Goal: Task Accomplishment & Management: Manage account settings

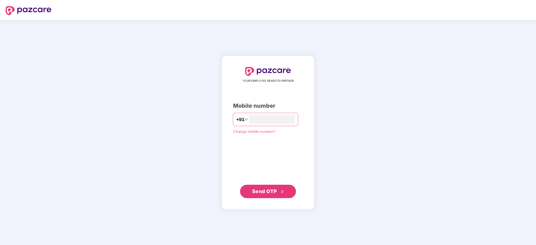
type input "**********"
click at [273, 190] on span "Send OTP" at bounding box center [264, 191] width 25 height 6
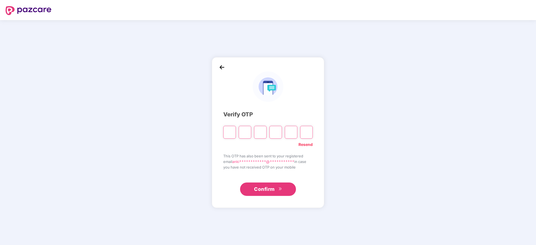
type input "*"
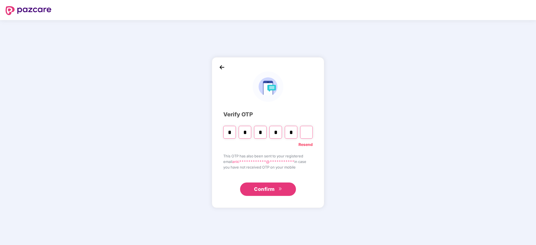
type input "*"
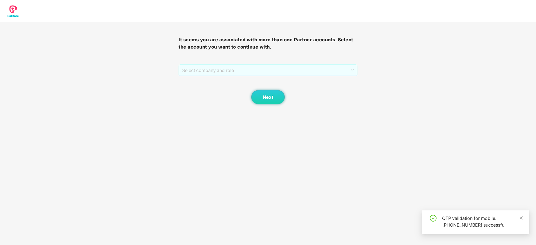
click at [206, 73] on span "Select company and role" at bounding box center [267, 70] width 171 height 11
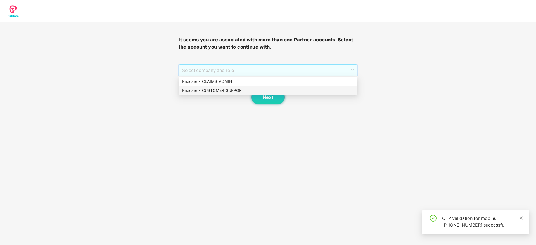
click at [212, 95] on div "Pazcare - CUSTOMER_SUPPORT" at bounding box center [268, 90] width 178 height 9
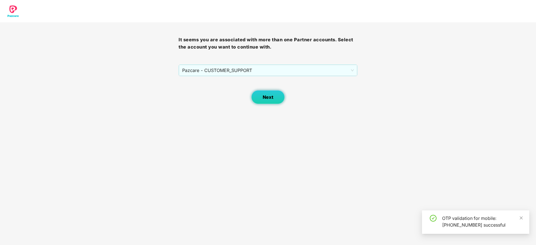
click at [260, 92] on button "Next" at bounding box center [268, 97] width 34 height 14
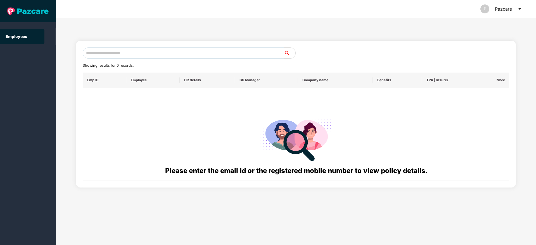
click at [519, 8] on icon "caret-down" at bounding box center [519, 9] width 3 height 2
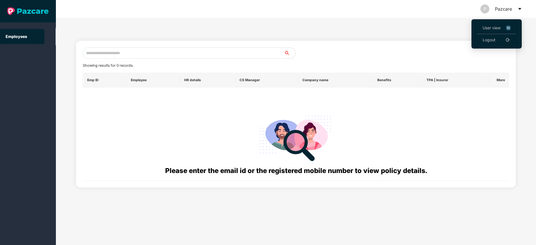
click at [489, 27] on span "User view" at bounding box center [496, 28] width 28 height 6
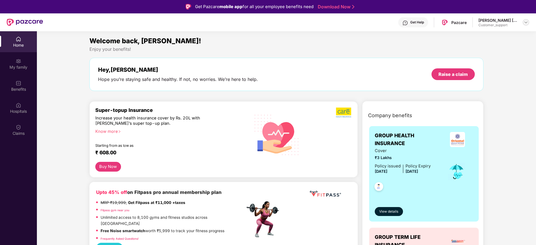
click at [524, 23] on img at bounding box center [525, 22] width 4 height 4
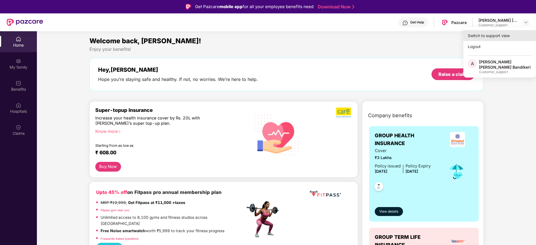
click at [472, 35] on div "Switch to support view" at bounding box center [499, 35] width 73 height 11
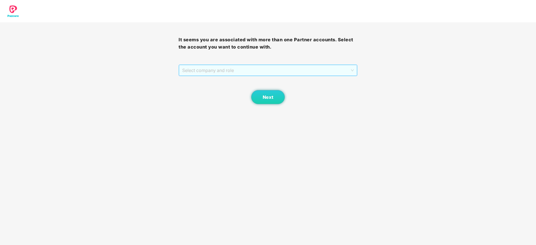
click at [272, 71] on span "Select company and role" at bounding box center [267, 70] width 171 height 11
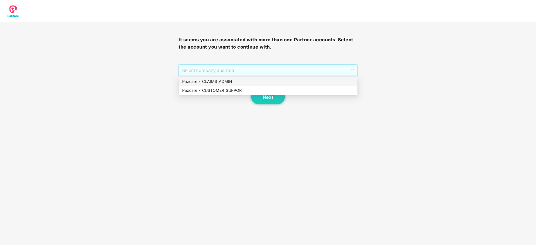
click at [213, 79] on div "Pazcare - CLAIMS_ADMIN" at bounding box center [268, 81] width 172 height 6
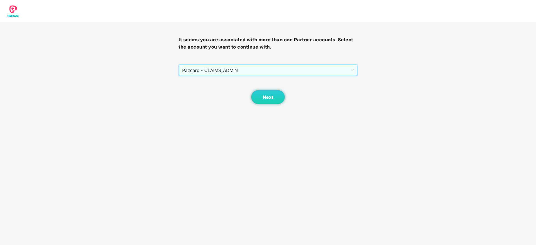
click at [285, 98] on div "Next" at bounding box center [267, 90] width 178 height 28
click at [279, 98] on button "Next" at bounding box center [268, 97] width 34 height 14
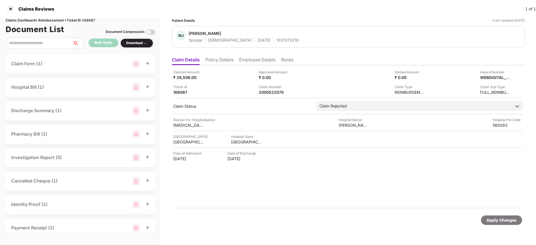
click at [223, 60] on li "Policy Details" at bounding box center [219, 61] width 28 height 8
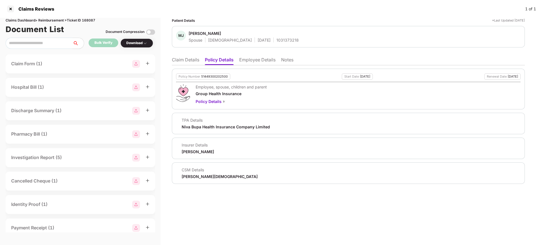
click at [183, 58] on li "Claim Details" at bounding box center [185, 61] width 27 height 8
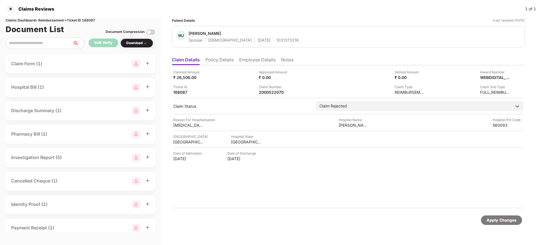
click at [276, 40] on div "1031373218" at bounding box center [287, 39] width 22 height 5
copy div "1031373218"
click at [261, 92] on div "2000522070" at bounding box center [274, 92] width 31 height 5
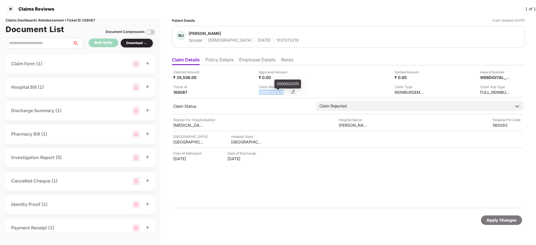
click at [261, 92] on div "2000522070" at bounding box center [274, 92] width 31 height 5
copy div "2000522070"
click at [226, 98] on div at bounding box center [348, 98] width 350 height 1
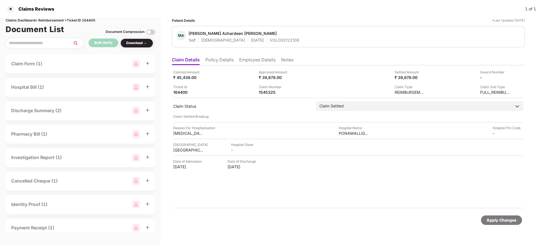
click at [216, 62] on li "Policy Details" at bounding box center [219, 61] width 28 height 8
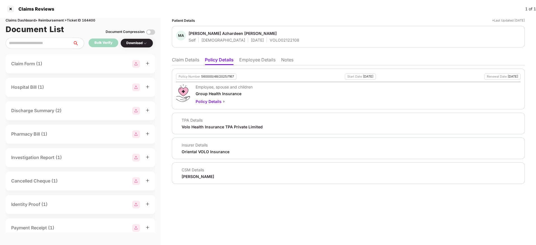
click at [176, 61] on li "Claim Details" at bounding box center [185, 61] width 27 height 8
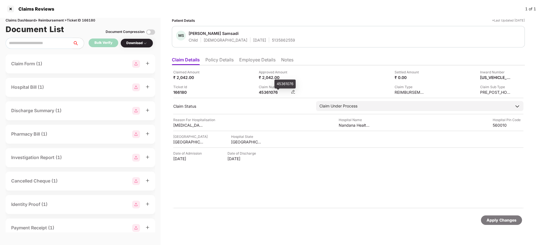
click at [263, 91] on div "45361076" at bounding box center [274, 92] width 31 height 5
copy div "45361076"
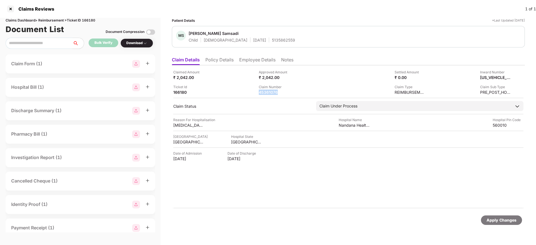
copy div "45361076"
click at [318, 88] on div "Claim Number 45361076" at bounding box center [299, 89] width 81 height 11
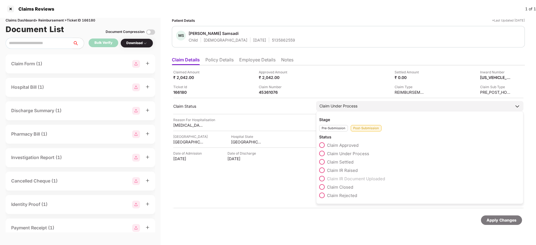
click at [323, 170] on span at bounding box center [322, 171] width 6 height 6
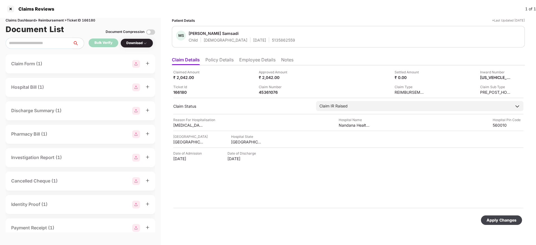
click at [508, 219] on div "Apply Changes" at bounding box center [501, 220] width 30 height 6
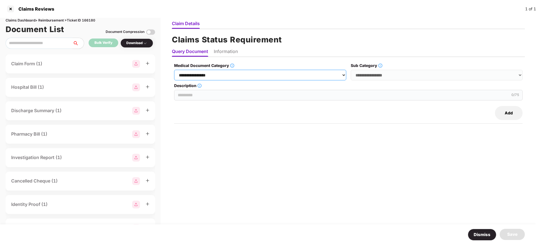
click at [264, 77] on select "**********" at bounding box center [260, 75] width 172 height 11
select select "**********"
click at [174, 70] on select "**********" at bounding box center [260, 75] width 172 height 11
click at [380, 72] on select "**********" at bounding box center [436, 75] width 172 height 11
select select "**********"
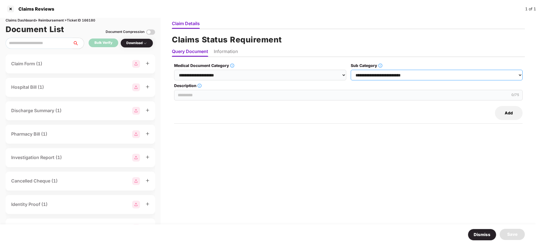
click at [351, 70] on select "**********" at bounding box center [436, 75] width 172 height 11
click at [218, 99] on input "Description" at bounding box center [348, 95] width 348 height 11
type input "**********"
click at [234, 55] on li "Information" at bounding box center [226, 53] width 24 height 8
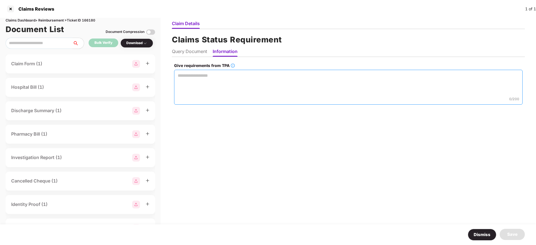
click at [204, 80] on textarea "Give requirements from TPA" at bounding box center [348, 87] width 348 height 35
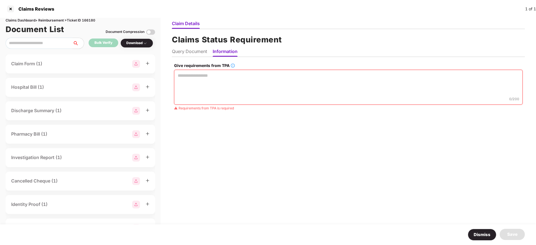
click at [198, 83] on textarea "Give requirements from TPA" at bounding box center [348, 87] width 348 height 35
paste textarea "**********"
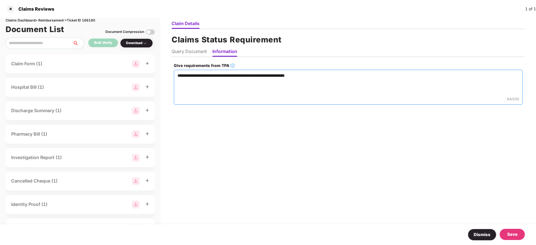
type textarea "**********"
click at [511, 232] on div "Save" at bounding box center [512, 234] width 10 height 7
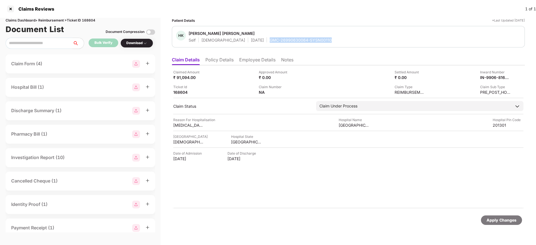
drag, startPoint x: 245, startPoint y: 40, endPoint x: 307, endPoint y: 39, distance: 62.0
click at [307, 39] on div "HK Harsh Kumar Satyarthy Self Male 07 Mar 1994 GMC-26990630064-SYSN00110" at bounding box center [348, 37] width 344 height 12
copy div "GMC-26990630064-SYSN00110"
click at [307, 85] on div "Claim Number NA" at bounding box center [299, 89] width 81 height 11
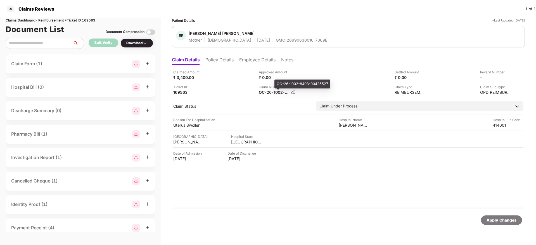
click at [271, 92] on div "OC-26-1002-8403-00425527" at bounding box center [274, 92] width 31 height 5
copy div
drag, startPoint x: 209, startPoint y: 88, endPoint x: 272, endPoint y: 240, distance: 165.6
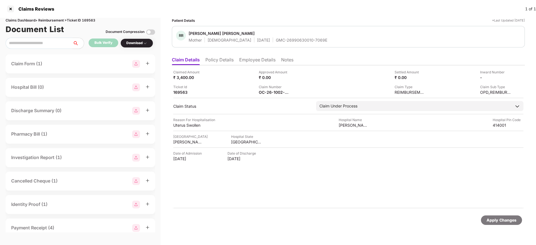
click at [206, 87] on div "Ticket Id 169563" at bounding box center [213, 89] width 81 height 11
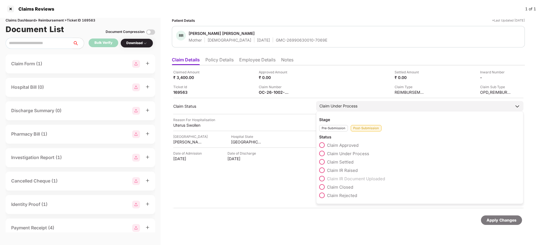
click at [322, 171] on span at bounding box center [322, 171] width 6 height 6
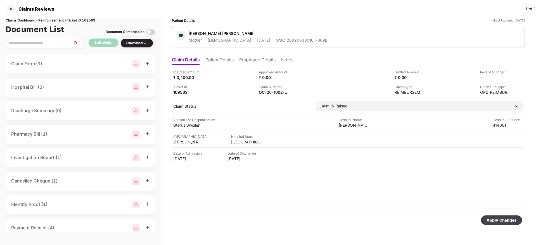
click at [497, 222] on div "Apply Changes" at bounding box center [501, 220] width 30 height 6
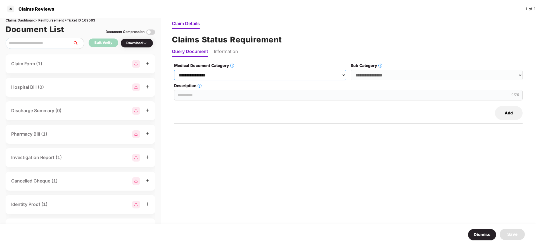
click at [263, 78] on select "**********" at bounding box center [260, 75] width 172 height 11
click at [174, 70] on select "**********" at bounding box center [260, 75] width 172 height 11
click at [395, 75] on select "**********" at bounding box center [436, 75] width 172 height 11
drag, startPoint x: 395, startPoint y: 75, endPoint x: 350, endPoint y: 75, distance: 45.2
click at [393, 75] on select "**********" at bounding box center [436, 75] width 172 height 11
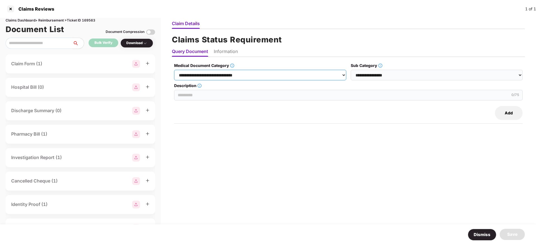
click at [238, 73] on select "**********" at bounding box center [260, 75] width 172 height 11
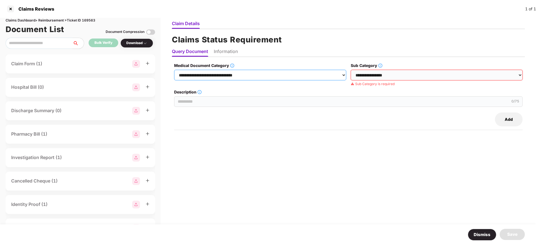
select select "**********"
click at [174, 70] on select "**********" at bounding box center [260, 75] width 172 height 11
click at [375, 75] on select "**********" at bounding box center [436, 75] width 172 height 11
select select "**********"
click at [351, 70] on select "**********" at bounding box center [436, 75] width 172 height 11
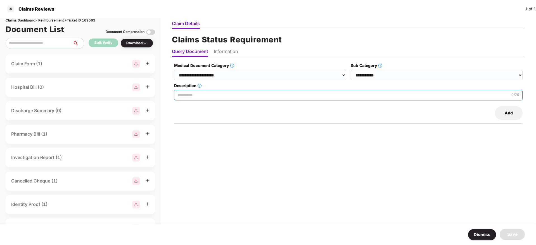
click at [202, 94] on input "Description" at bounding box center [348, 95] width 348 height 11
paste input "**********"
type input "**********"
click at [228, 50] on li "Information" at bounding box center [226, 53] width 24 height 8
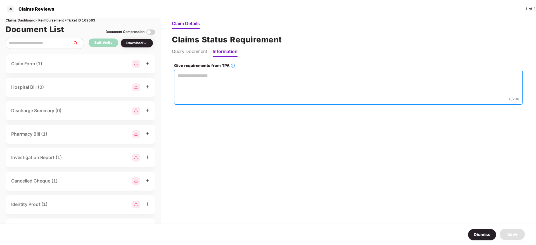
click at [192, 87] on textarea "Give requirements from TPA" at bounding box center [348, 87] width 348 height 35
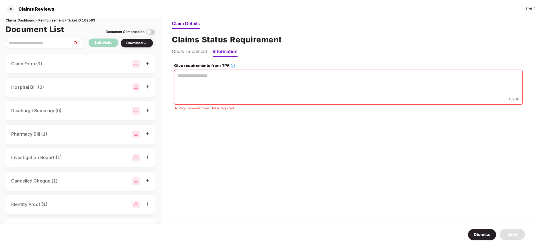
click at [222, 88] on textarea "Give requirements from TPA" at bounding box center [348, 87] width 348 height 35
paste textarea "**********"
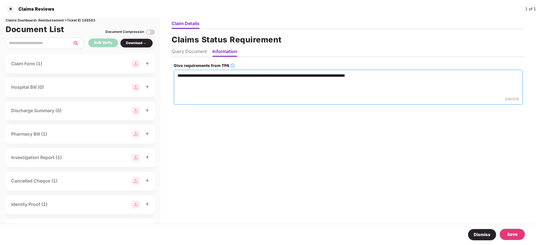
type textarea "**********"
click at [511, 233] on div "Save" at bounding box center [512, 234] width 10 height 7
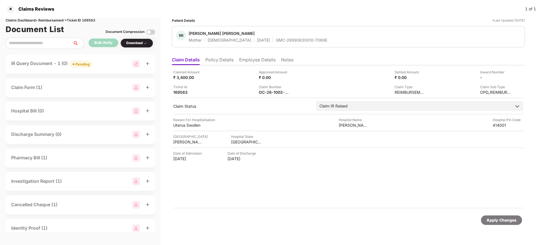
click at [107, 63] on div "IR Query Document - 1 (0) Pending" at bounding box center [80, 64] width 138 height 8
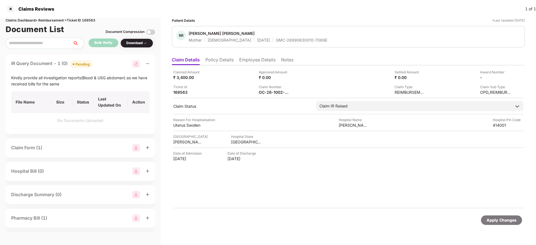
click at [107, 63] on div "IR Query Document - 1 (0) Pending" at bounding box center [80, 64] width 138 height 8
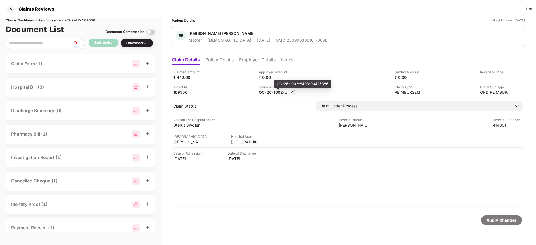
click at [269, 90] on div "OC-26-1002-8403-00425386" at bounding box center [274, 92] width 31 height 5
copy div
click at [229, 83] on div "Claimed Amount ₹ 442.00 Approved Amount ₹ 0.00 Settled Amount ₹ 0.00 Inward Num…" at bounding box center [348, 82] width 350 height 25
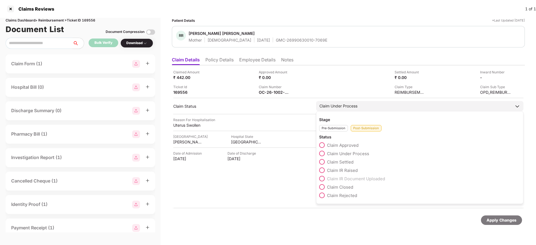
click at [323, 164] on span at bounding box center [322, 162] width 6 height 6
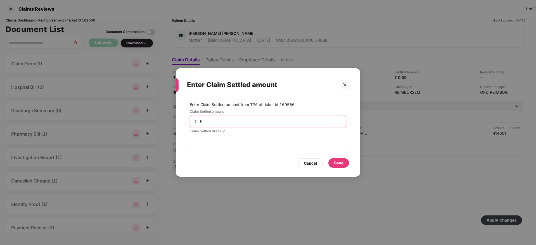
click at [206, 122] on input "*" at bounding box center [270, 122] width 142 height 6
type input "***"
click at [336, 162] on div "Save" at bounding box center [338, 163] width 9 height 6
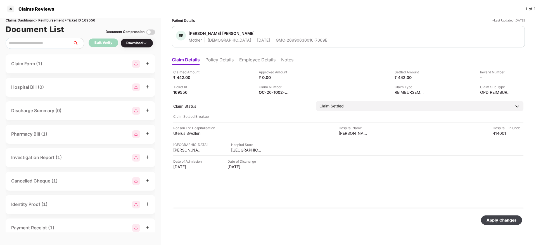
click at [499, 220] on div "Apply Changes" at bounding box center [501, 220] width 30 height 6
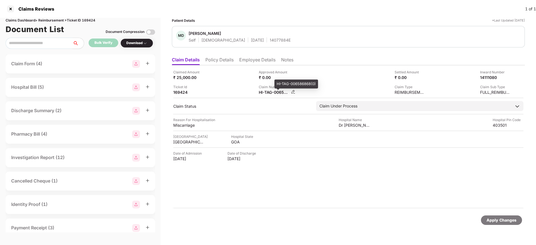
click at [269, 94] on div "HI-TAG-006586868(0)" at bounding box center [274, 92] width 31 height 5
copy div
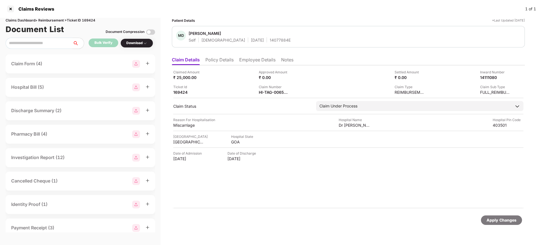
click at [310, 78] on div "Approved Amount ₹ 0.00" at bounding box center [299, 75] width 81 height 11
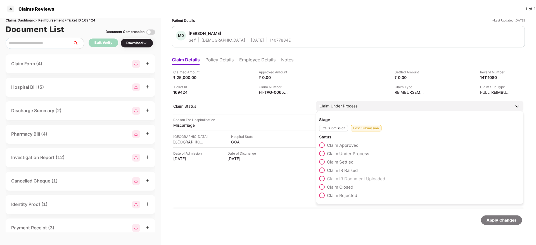
click at [324, 161] on span at bounding box center [322, 162] width 6 height 6
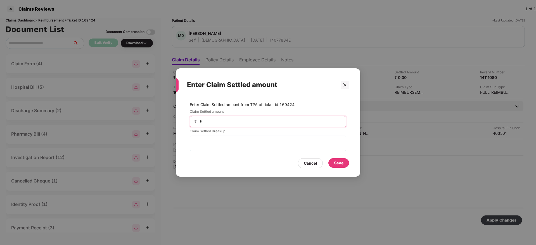
click at [220, 123] on input "*" at bounding box center [270, 122] width 142 height 6
click at [357, 45] on div "Enter Claim Settled amount Enter Claim Settled amount from TPA of ticket id: 16…" at bounding box center [268, 122] width 536 height 245
click at [212, 119] on input at bounding box center [270, 122] width 142 height 6
type input "*****"
click at [337, 164] on div "Save" at bounding box center [338, 163] width 9 height 6
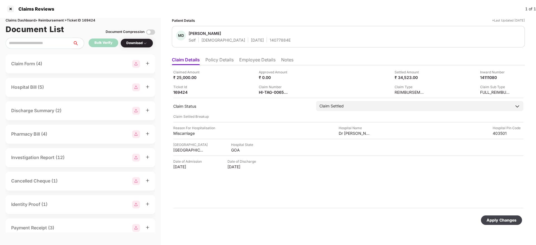
drag, startPoint x: 500, startPoint y: 218, endPoint x: 391, endPoint y: 170, distance: 118.8
click at [499, 216] on div "Apply Changes" at bounding box center [500, 220] width 41 height 9
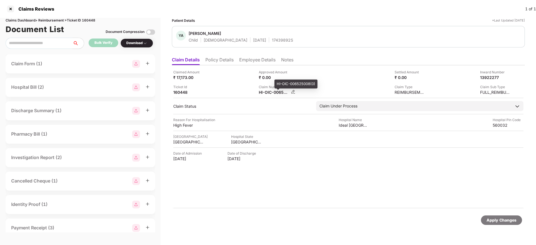
click at [262, 94] on div "HI-OIC-006525008(0)" at bounding box center [274, 92] width 31 height 5
copy div
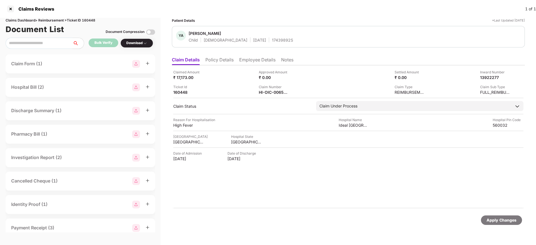
click at [334, 90] on div "Claim Number HI-OIC-006525008(0)" at bounding box center [299, 89] width 81 height 11
click at [272, 90] on div "HI-OIC-006525008(0)" at bounding box center [274, 92] width 31 height 5
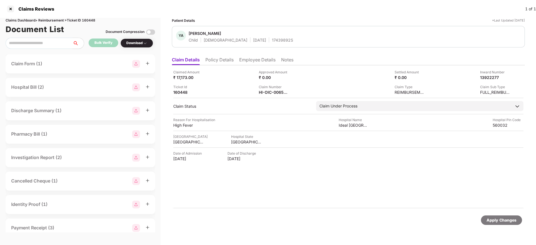
copy div
click at [215, 60] on li "Policy Details" at bounding box center [219, 61] width 28 height 8
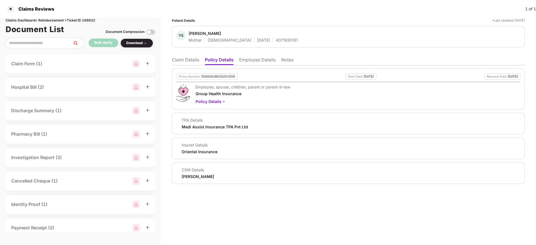
click at [178, 60] on li "Claim Details" at bounding box center [185, 61] width 27 height 8
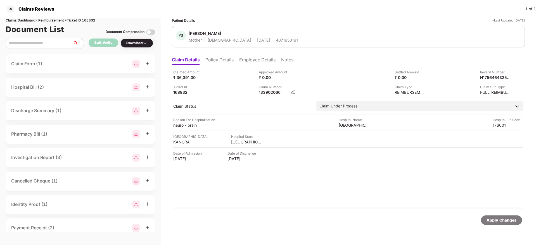
click at [269, 90] on div "133902066" at bounding box center [274, 92] width 31 height 5
copy div "133902066"
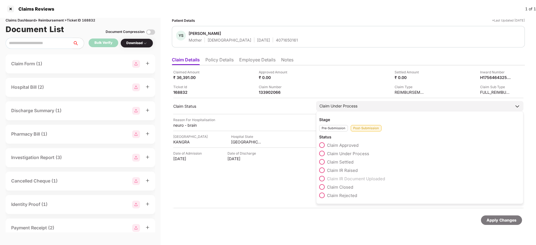
click at [322, 171] on span at bounding box center [322, 171] width 6 height 6
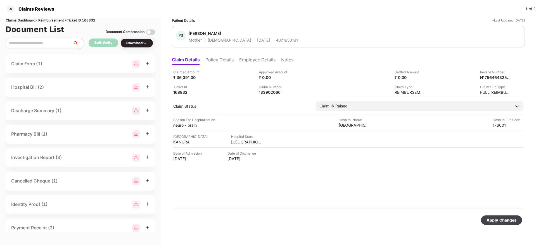
click at [500, 222] on div "Apply Changes" at bounding box center [501, 220] width 30 height 6
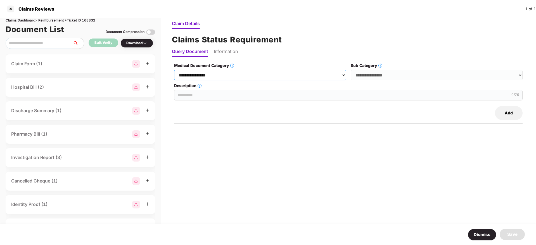
click at [206, 78] on select "**********" at bounding box center [260, 75] width 172 height 11
click at [174, 70] on select "**********" at bounding box center [260, 75] width 172 height 11
click at [370, 78] on select "**********" at bounding box center [436, 75] width 172 height 11
click at [220, 73] on select "**********" at bounding box center [260, 75] width 172 height 11
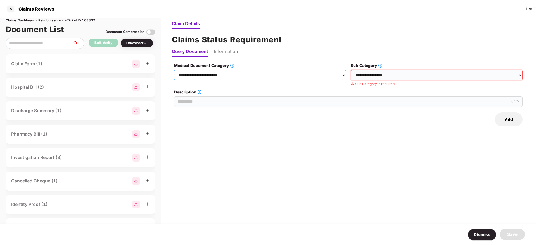
select select "**********"
click at [174, 70] on select "**********" at bounding box center [260, 75] width 172 height 11
click at [364, 71] on select "**********" at bounding box center [436, 75] width 172 height 11
select select "**********"
click at [351, 70] on select "**********" at bounding box center [436, 75] width 172 height 11
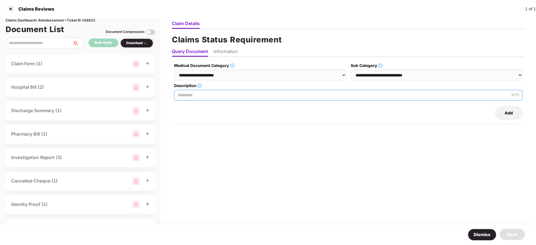
click at [231, 92] on input "Description" at bounding box center [348, 95] width 348 height 11
paste input "**********"
click at [191, 95] on input "**********" at bounding box center [348, 95] width 348 height 11
drag, startPoint x: 179, startPoint y: 96, endPoint x: 339, endPoint y: 90, distance: 160.1
click at [339, 90] on input "**********" at bounding box center [348, 95] width 348 height 11
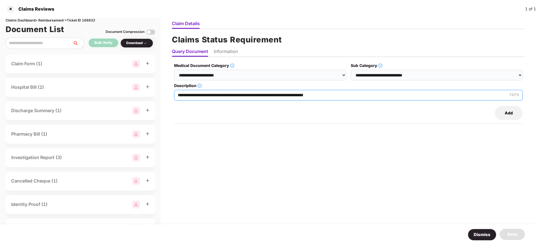
paste input "text"
type input "**********"
click at [229, 53] on li "Information" at bounding box center [226, 53] width 24 height 8
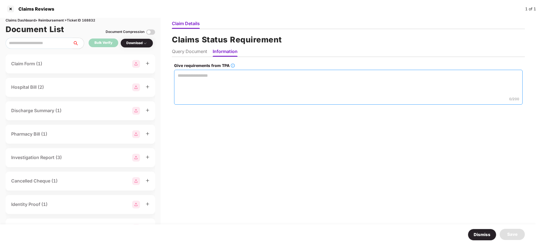
click at [197, 78] on textarea "Give requirements from TPA" at bounding box center [348, 87] width 348 height 35
paste textarea "**********"
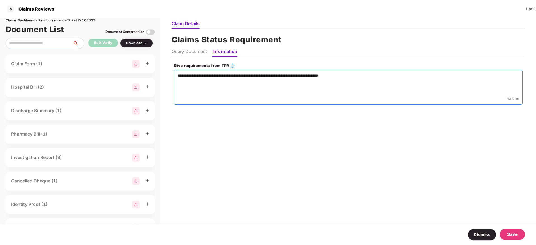
type textarea "**********"
click at [517, 230] on div "Save" at bounding box center [511, 234] width 25 height 11
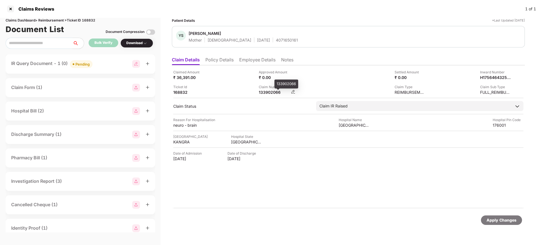
click at [270, 91] on div "133902066" at bounding box center [274, 92] width 31 height 5
copy div "133902066"
drag, startPoint x: 320, startPoint y: 84, endPoint x: 323, endPoint y: 84, distance: 3.1
click at [321, 84] on div "Claim Number 133902066" at bounding box center [299, 89] width 81 height 11
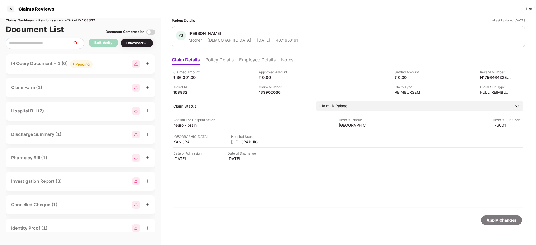
click at [90, 134] on div "Discharge Summary (1)" at bounding box center [80, 135] width 138 height 8
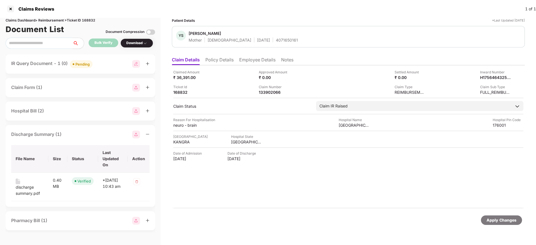
click at [90, 134] on div "Discharge Summary (1)" at bounding box center [80, 135] width 138 height 8
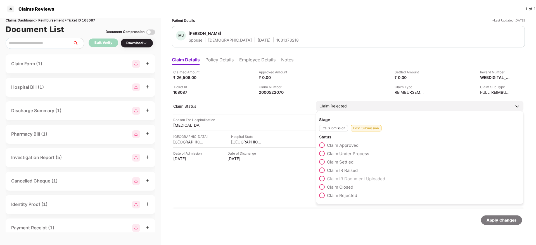
click at [324, 171] on span at bounding box center [322, 171] width 6 height 6
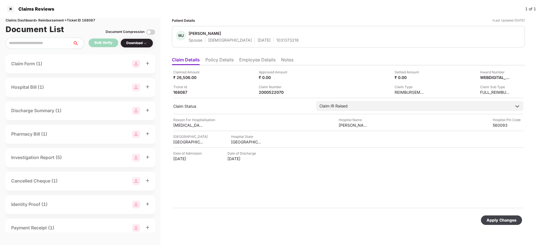
click at [502, 224] on div "Apply Changes" at bounding box center [500, 220] width 41 height 9
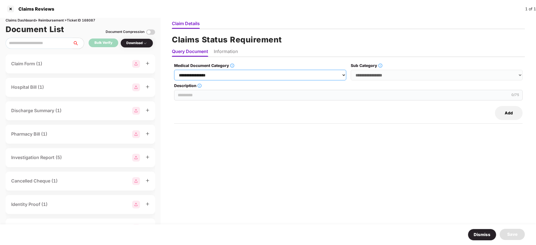
click at [246, 75] on select "**********" at bounding box center [260, 75] width 172 height 11
select select "**********"
click at [174, 70] on select "**********" at bounding box center [260, 75] width 172 height 11
click at [378, 76] on select "**********" at bounding box center [436, 75] width 172 height 11
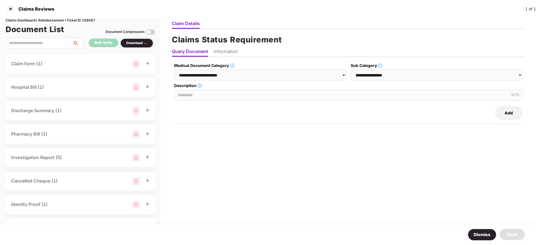
click at [480, 233] on button "Dismiss" at bounding box center [481, 235] width 28 height 12
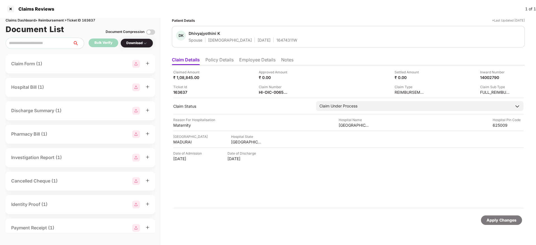
click at [218, 60] on li "Policy Details" at bounding box center [219, 61] width 28 height 8
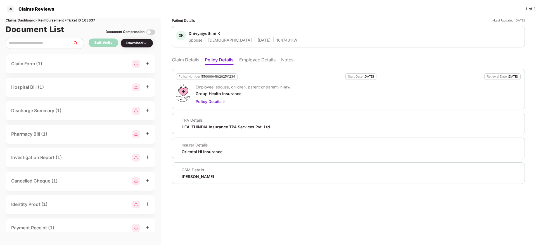
click at [188, 60] on li "Claim Details" at bounding box center [185, 61] width 27 height 8
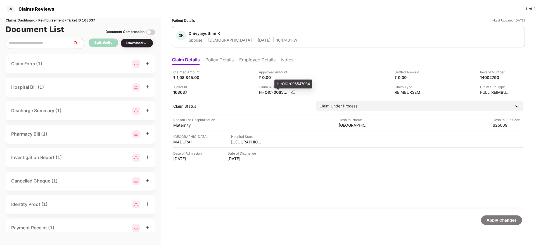
click at [264, 93] on div "HI-OIC-006547034" at bounding box center [274, 92] width 31 height 5
click at [265, 93] on div "HI-OIC-006547034" at bounding box center [274, 92] width 31 height 5
click at [266, 93] on div "HI-OIC-006547034" at bounding box center [274, 92] width 31 height 5
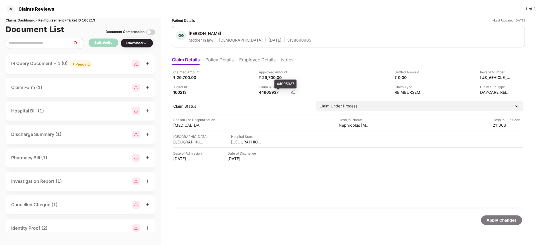
click at [268, 93] on div "44905937" at bounding box center [274, 92] width 31 height 5
copy div "44905937"
click at [109, 65] on div "IR Query Document - 1 (0) Pending" at bounding box center [80, 64] width 138 height 8
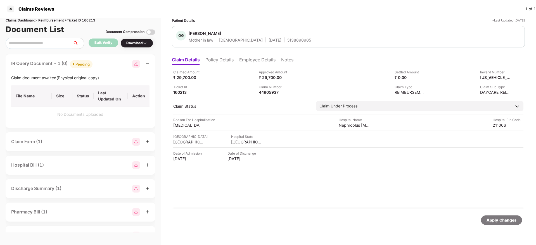
click at [97, 60] on div "IR Query Document - 1 (0) Pending" at bounding box center [80, 64] width 138 height 8
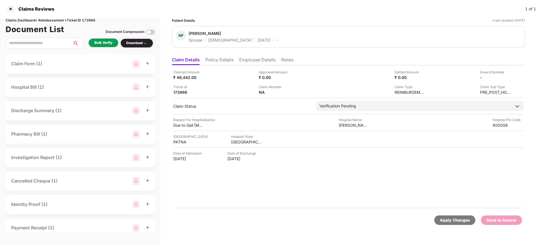
click at [223, 63] on li "Policy Details" at bounding box center [219, 61] width 28 height 8
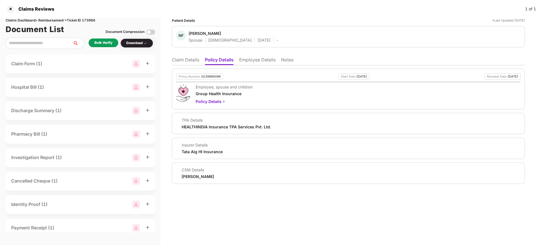
click at [256, 58] on li "Employee Details" at bounding box center [257, 61] width 36 height 8
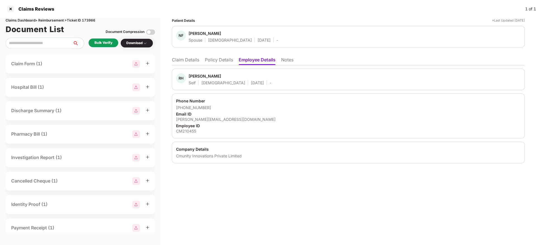
drag, startPoint x: 187, startPoint y: 60, endPoint x: 194, endPoint y: 63, distance: 8.2
click at [188, 61] on li "Claim Details" at bounding box center [185, 61] width 27 height 8
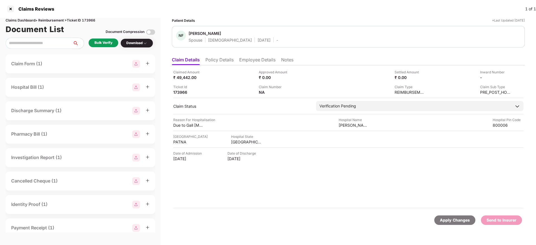
click at [223, 64] on li "Policy Details" at bounding box center [219, 61] width 28 height 8
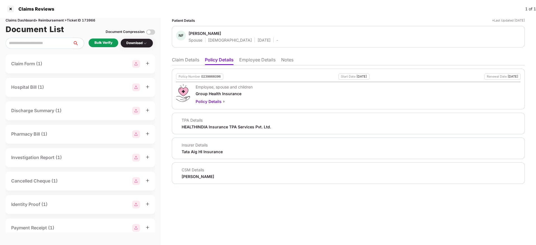
click at [254, 61] on li "Employee Details" at bounding box center [257, 61] width 36 height 8
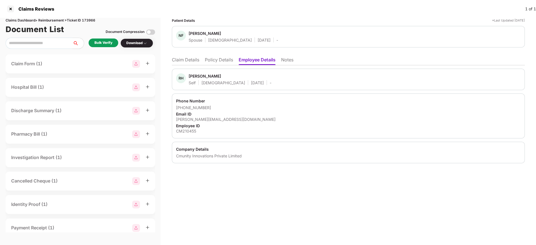
click at [218, 65] on li "Policy Details" at bounding box center [219, 61] width 28 height 8
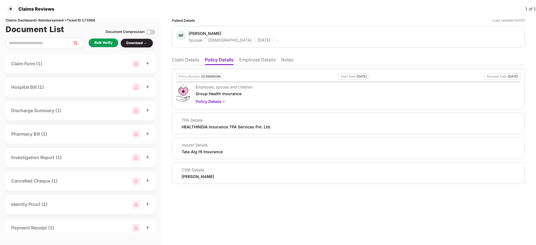
click at [193, 61] on li "Claim Details" at bounding box center [185, 61] width 27 height 8
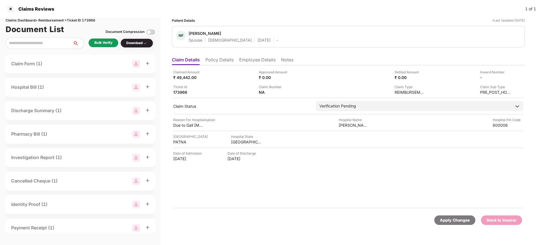
drag, startPoint x: 257, startPoint y: 61, endPoint x: 256, endPoint y: 55, distance: 6.0
click at [257, 60] on li "Employee Details" at bounding box center [257, 61] width 36 height 8
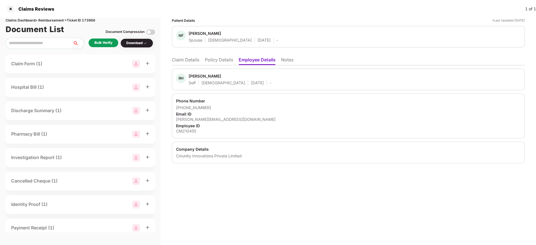
click at [204, 121] on div "[PERSON_NAME][EMAIL_ADDRESS][DOMAIN_NAME]" at bounding box center [348, 119] width 344 height 5
copy div "[PERSON_NAME][EMAIL_ADDRESS][DOMAIN_NAME]"
click at [177, 58] on li "Claim Details" at bounding box center [185, 61] width 27 height 8
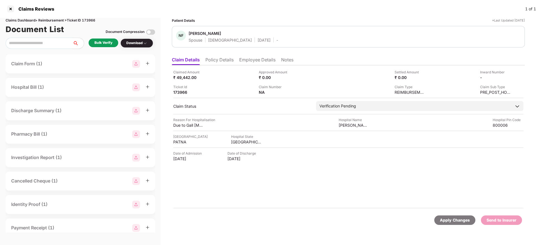
click at [93, 40] on div "Bulk Verify" at bounding box center [104, 43] width 30 height 9
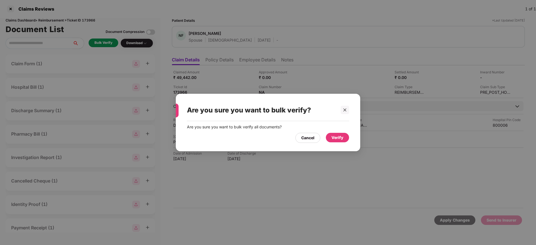
click at [329, 137] on div "Verify" at bounding box center [337, 137] width 23 height 9
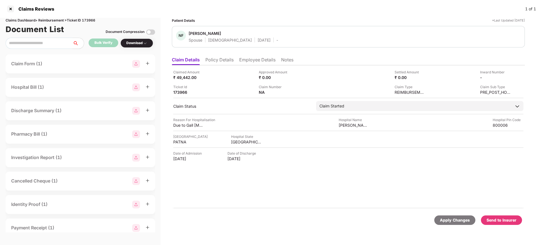
click at [248, 63] on li "Employee Details" at bounding box center [257, 61] width 36 height 8
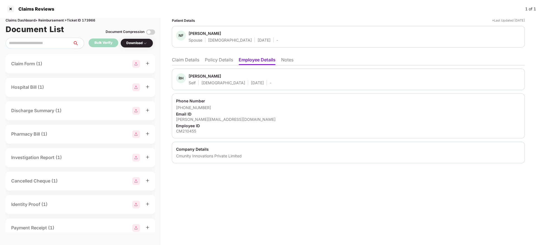
click at [230, 62] on li "Policy Details" at bounding box center [219, 61] width 28 height 8
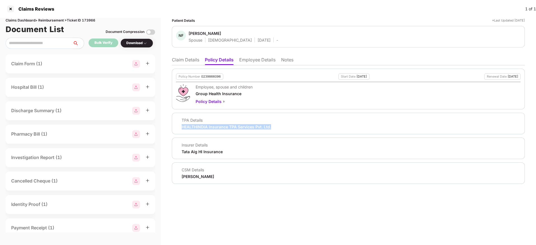
drag, startPoint x: 249, startPoint y: 127, endPoint x: 286, endPoint y: 127, distance: 37.4
click at [286, 127] on div "TPA Details HEALTHINDIA Insurance TPA Services Pvt. Ltd." at bounding box center [348, 124] width 344 height 12
copy div "HEALTHINDIA Insurance TPA Services Pvt. Ltd."
click at [179, 60] on li "Claim Details" at bounding box center [185, 61] width 27 height 8
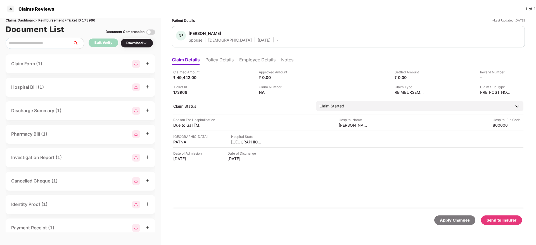
drag, startPoint x: 172, startPoint y: 159, endPoint x: 208, endPoint y: 164, distance: 36.3
click at [208, 164] on div "Claimed Amount ₹ 49,442.00 Approved Amount ₹ 0.00 Settled Amount ₹ 0.00 Inward …" at bounding box center [348, 136] width 353 height 143
copy div "22 Aug 2025"
click at [254, 65] on div "Claim Details Policy Details Employee Details Notes Claimed Amount ₹ 49,442.00 …" at bounding box center [348, 144] width 353 height 180
click at [257, 59] on li "Employee Details" at bounding box center [257, 61] width 36 height 8
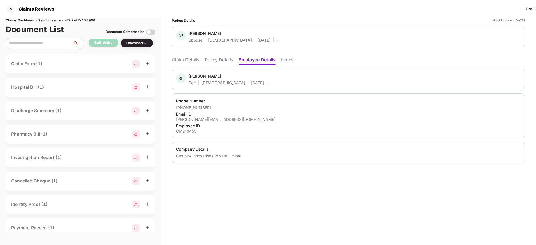
click at [180, 61] on li "Claim Details" at bounding box center [185, 61] width 27 height 8
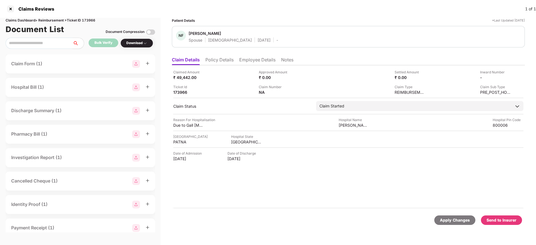
click at [226, 56] on ul "Claim Details Policy Details Employee Details Notes" at bounding box center [348, 59] width 353 height 11
click at [221, 59] on li "Policy Details" at bounding box center [219, 61] width 28 height 8
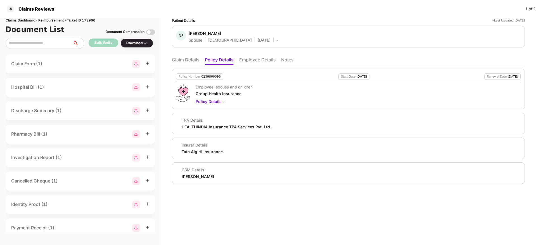
click at [187, 60] on li "Claim Details" at bounding box center [185, 61] width 27 height 8
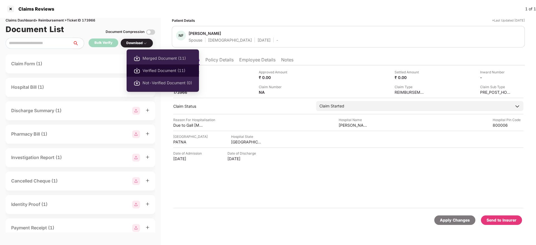
click at [159, 72] on span "Verified Document (11)" at bounding box center [166, 71] width 49 height 6
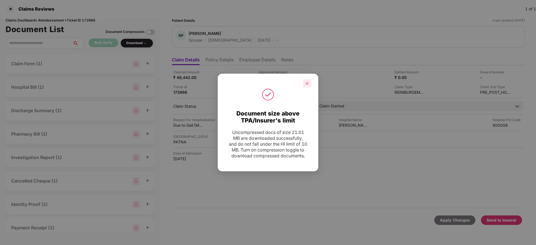
click at [309, 82] on icon "close" at bounding box center [307, 84] width 4 height 4
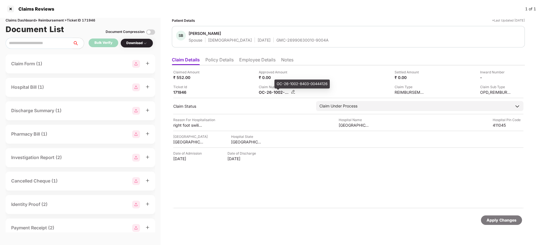
click at [273, 93] on div "OC-26-1002-8403-00444126" at bounding box center [274, 92] width 31 height 5
copy div
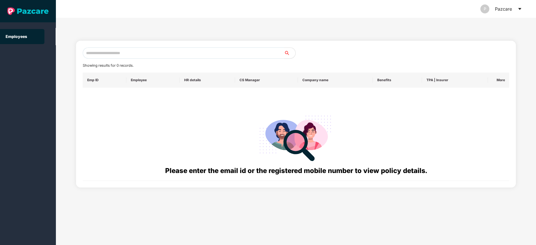
click at [100, 54] on input "text" at bounding box center [183, 52] width 201 height 11
paste input "**********"
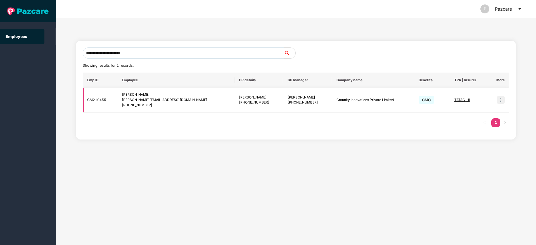
type input "**********"
click at [499, 101] on img at bounding box center [500, 100] width 8 height 8
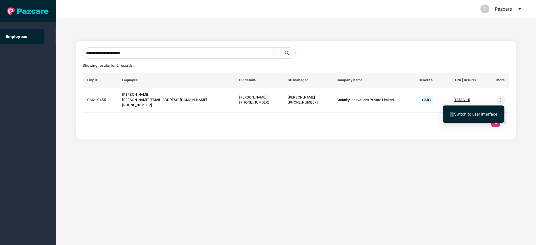
click at [470, 112] on span "Switch to user interface" at bounding box center [475, 114] width 43 height 5
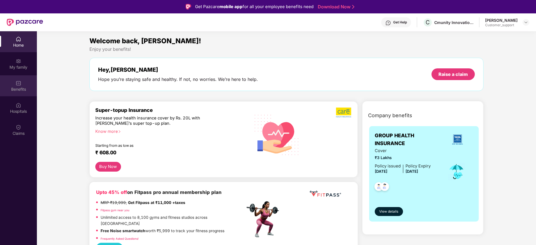
click at [18, 88] on div "Benefits" at bounding box center [18, 90] width 37 height 6
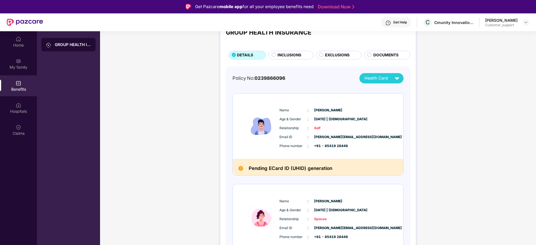
scroll to position [46, 0]
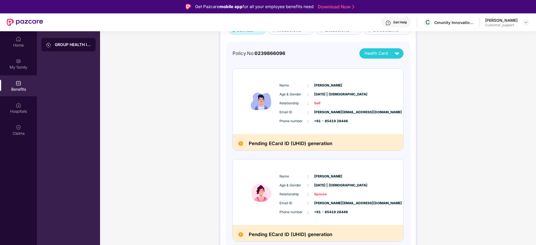
click at [403, 24] on div "Get Help" at bounding box center [400, 22] width 14 height 4
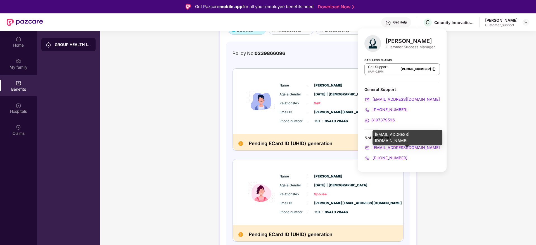
click at [398, 136] on div "[EMAIL_ADDRESS][DOMAIN_NAME]" at bounding box center [407, 138] width 70 height 16
click at [398, 135] on div "[EMAIL_ADDRESS][DOMAIN_NAME]" at bounding box center [407, 138] width 70 height 16
copy div "[EMAIL_ADDRESS][DOMAIN_NAME]"
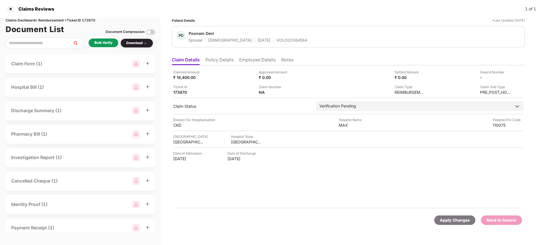
click at [221, 61] on li "Policy Details" at bounding box center [219, 61] width 28 height 8
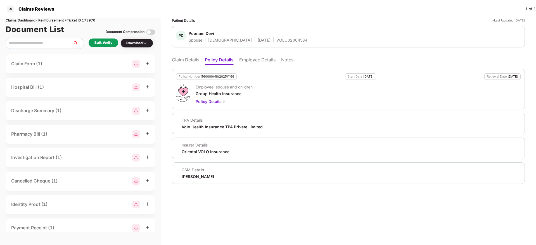
click at [262, 61] on li "Employee Details" at bounding box center [257, 61] width 36 height 8
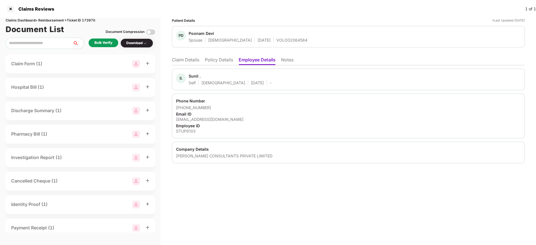
click at [224, 62] on li "Policy Details" at bounding box center [219, 61] width 28 height 8
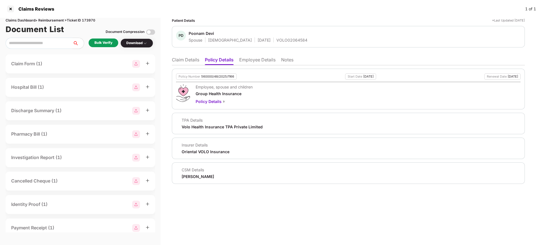
click at [192, 61] on li "Claim Details" at bounding box center [185, 61] width 27 height 8
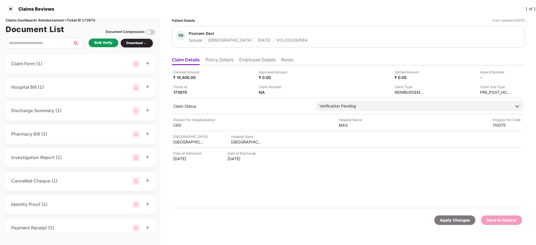
click at [99, 39] on div "Bulk Verify" at bounding box center [104, 43] width 30 height 9
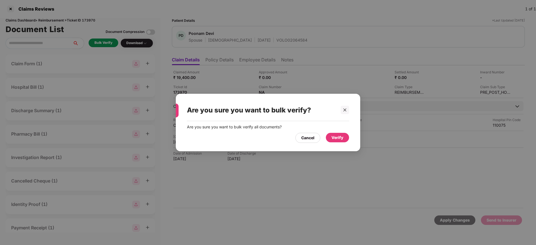
click at [339, 136] on div "Verify" at bounding box center [337, 138] width 12 height 6
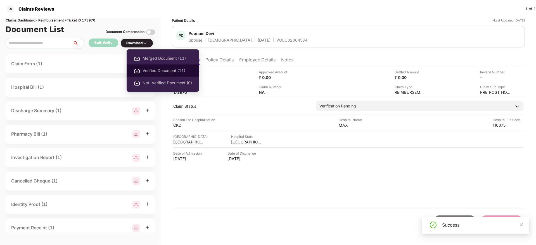
click at [161, 72] on span "Verified Document (11)" at bounding box center [166, 71] width 49 height 6
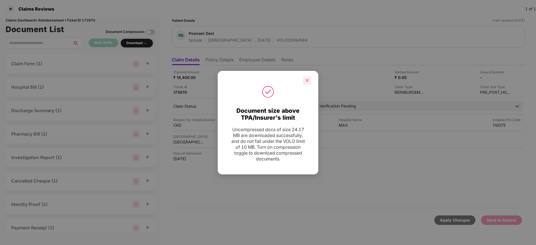
click at [309, 77] on div at bounding box center [307, 81] width 8 height 8
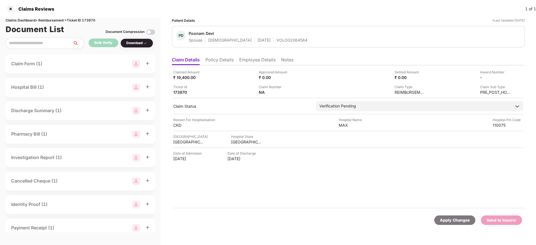
click at [213, 57] on li "Policy Details" at bounding box center [219, 61] width 28 height 8
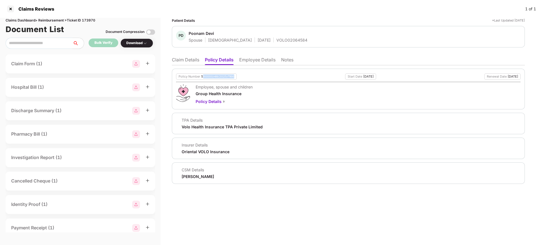
drag, startPoint x: 202, startPoint y: 78, endPoint x: 234, endPoint y: 76, distance: 31.9
click at [234, 76] on div "Policy Number 560000/48/2025/1166" at bounding box center [206, 76] width 61 height 6
drag, startPoint x: 234, startPoint y: 76, endPoint x: 225, endPoint y: 75, distance: 9.0
click at [234, 75] on div "Policy Number 560000/48/2025/1166" at bounding box center [206, 76] width 61 height 6
click at [211, 75] on div "560000/48/2025/1166" at bounding box center [217, 77] width 33 height 4
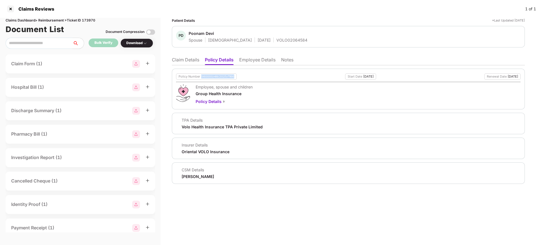
drag, startPoint x: 200, startPoint y: 77, endPoint x: 236, endPoint y: 78, distance: 36.0
click at [236, 78] on div "Policy Number 560000/48/2025/1166 Start Date 15 Nov 2024 Renewal Date 14 Nov 20…" at bounding box center [348, 76] width 344 height 6
copy div "560000/48/2025/1166"
click at [276, 41] on div "VOLO02064584" at bounding box center [291, 39] width 31 height 5
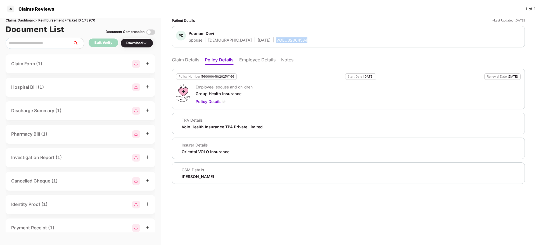
copy div "VOLO02064584"
click at [252, 63] on li "Employee Details" at bounding box center [257, 61] width 36 height 8
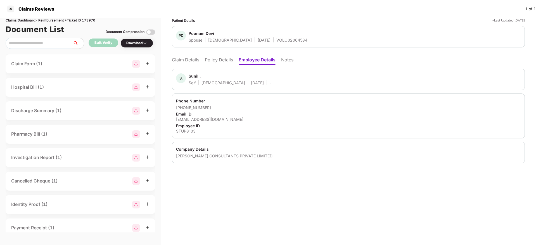
click at [224, 61] on li "Policy Details" at bounding box center [219, 61] width 28 height 8
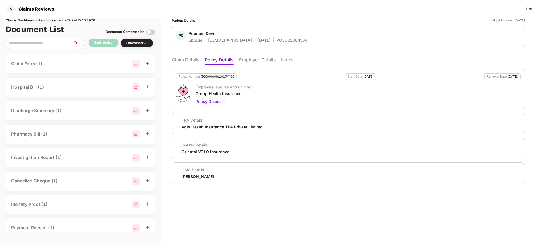
click at [190, 58] on li "Claim Details" at bounding box center [185, 61] width 27 height 8
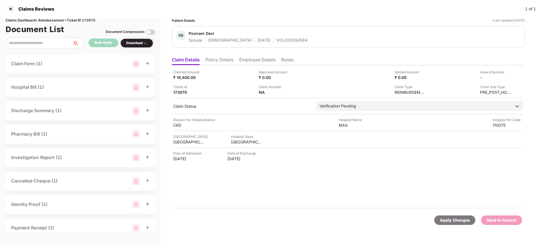
click at [248, 61] on li "Employee Details" at bounding box center [257, 61] width 36 height 8
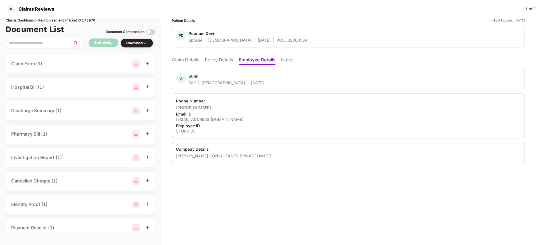
click at [180, 57] on li "Claim Details" at bounding box center [185, 61] width 27 height 8
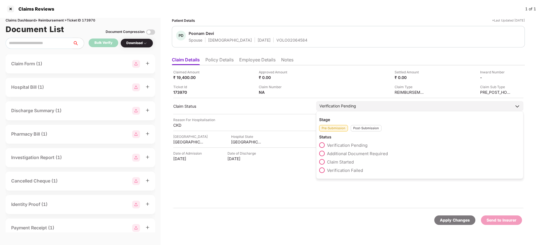
click at [319, 162] on span at bounding box center [322, 162] width 6 height 6
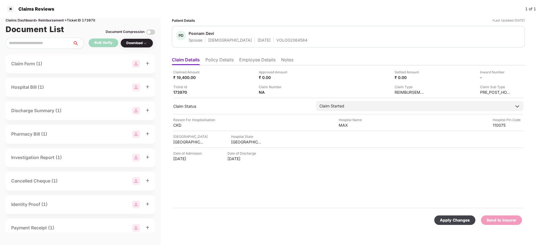
click at [448, 222] on div "Apply Changes" at bounding box center [454, 220] width 30 height 6
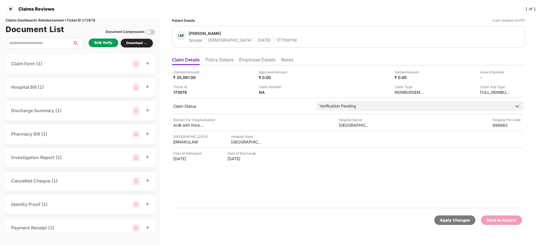
click at [223, 62] on li "Policy Details" at bounding box center [219, 61] width 28 height 8
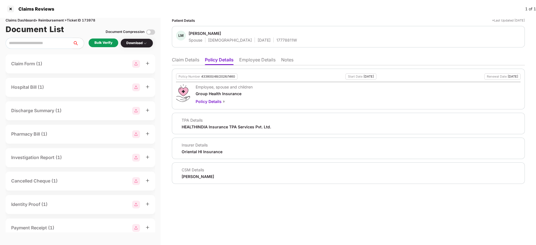
click at [256, 58] on li "Employee Details" at bounding box center [257, 61] width 36 height 8
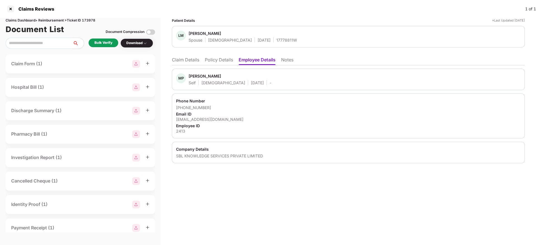
click at [218, 57] on li "Policy Details" at bounding box center [219, 61] width 28 height 8
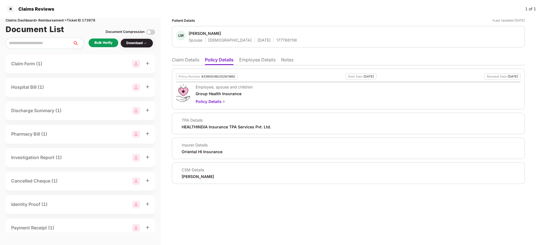
click at [260, 61] on li "Employee Details" at bounding box center [257, 61] width 36 height 8
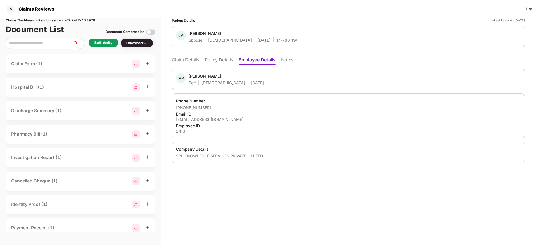
click at [210, 59] on li "Policy Details" at bounding box center [219, 61] width 28 height 8
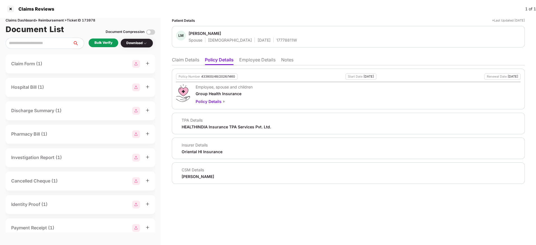
click at [183, 62] on li "Claim Details" at bounding box center [185, 61] width 27 height 8
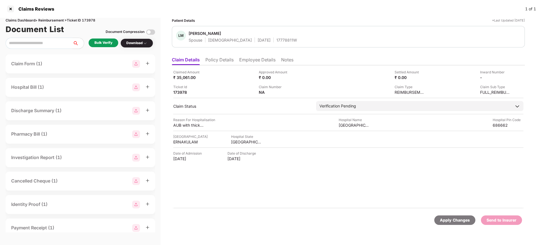
click at [225, 59] on li "Policy Details" at bounding box center [219, 61] width 28 height 8
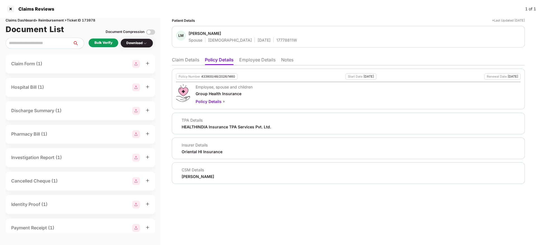
click at [185, 63] on li "Claim Details" at bounding box center [185, 61] width 27 height 8
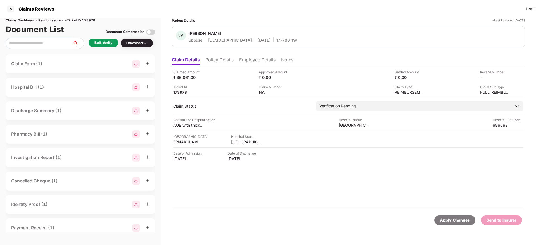
click at [101, 40] on div "Bulk Verify" at bounding box center [103, 42] width 18 height 5
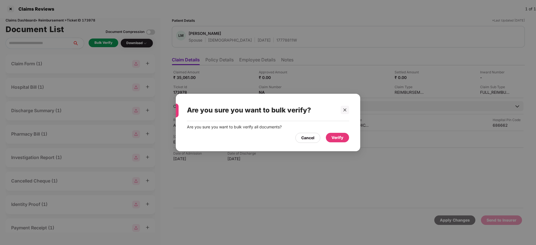
click at [335, 135] on div "Verify" at bounding box center [337, 138] width 12 height 6
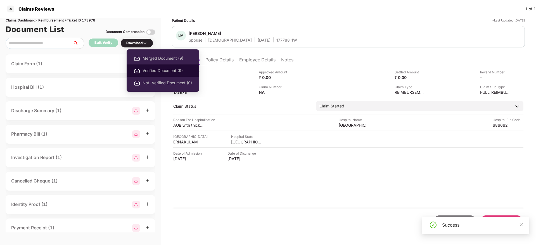
click at [154, 68] on span "Verified Document (9)" at bounding box center [166, 71] width 49 height 6
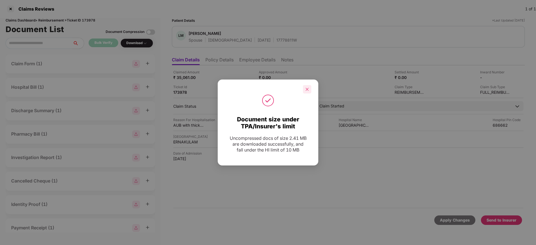
click at [310, 89] on div at bounding box center [307, 89] width 8 height 8
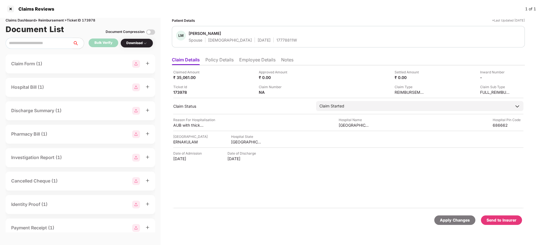
click at [500, 218] on div "Send to Insurer" at bounding box center [501, 220] width 30 height 6
click at [227, 61] on li "Policy Details" at bounding box center [219, 61] width 28 height 8
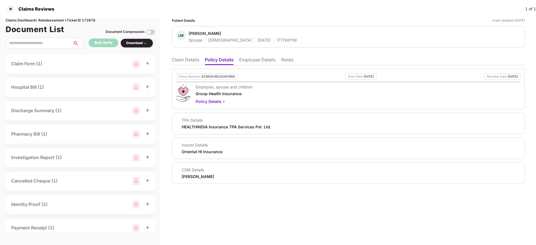
click at [185, 63] on li "Claim Details" at bounding box center [185, 61] width 27 height 8
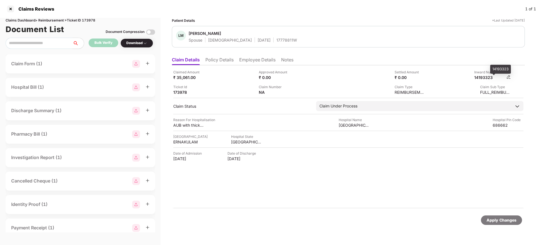
click at [480, 78] on div "14193323" at bounding box center [489, 77] width 31 height 5
copy div "14193323"
click at [276, 38] on div "17778811W" at bounding box center [286, 39] width 21 height 5
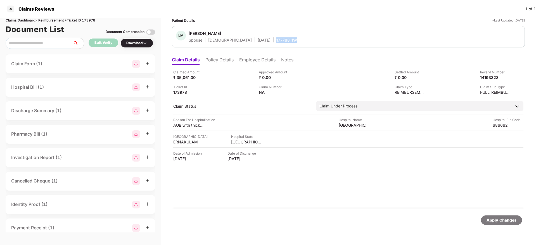
copy div "17778811W"
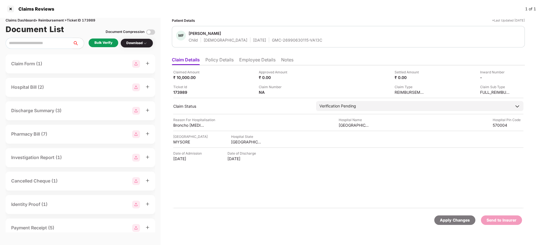
click at [224, 61] on li "Policy Details" at bounding box center [219, 61] width 28 height 8
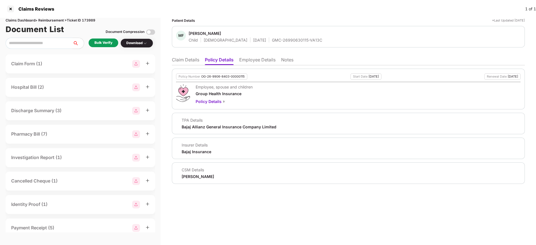
click at [189, 63] on li "Claim Details" at bounding box center [185, 61] width 27 height 8
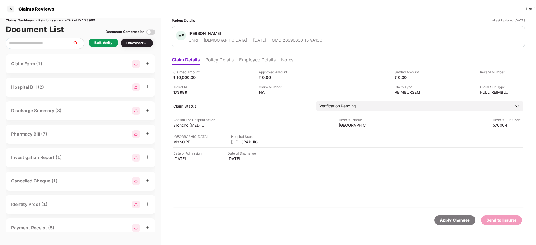
click at [258, 57] on li "Employee Details" at bounding box center [257, 61] width 36 height 8
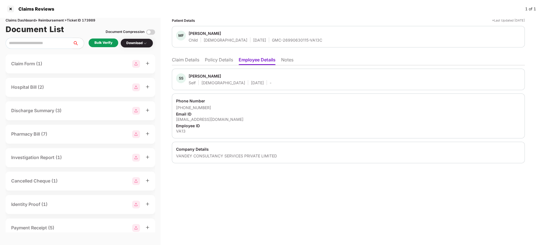
click at [219, 61] on li "Policy Details" at bounding box center [219, 61] width 28 height 8
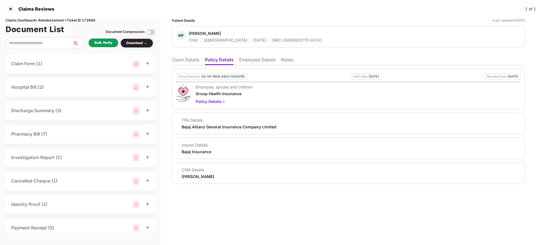
click at [185, 58] on li "Claim Details" at bounding box center [185, 61] width 27 height 8
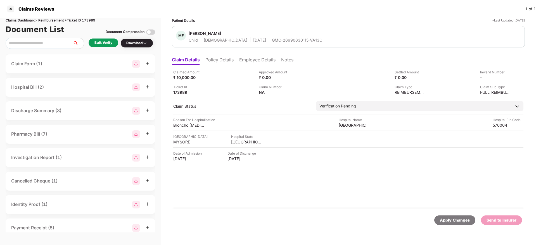
click at [107, 44] on div "Bulk Verify" at bounding box center [103, 42] width 18 height 5
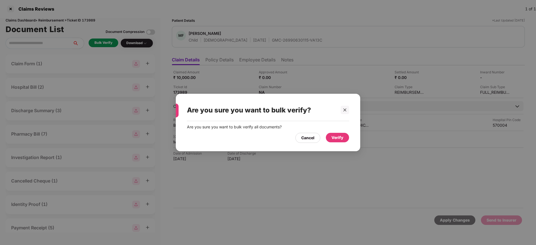
click at [343, 140] on div "Verify" at bounding box center [337, 138] width 12 height 6
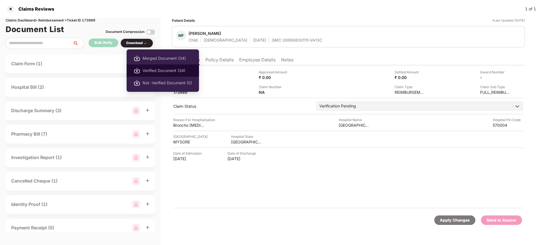
click at [158, 75] on li "Verified Document (34)" at bounding box center [162, 70] width 72 height 12
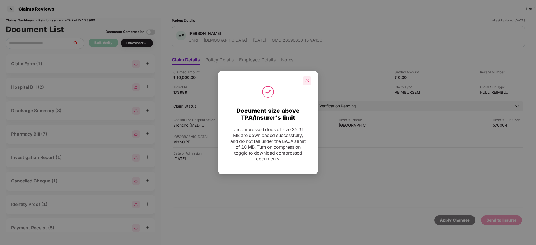
click at [307, 78] on icon "close" at bounding box center [307, 80] width 4 height 4
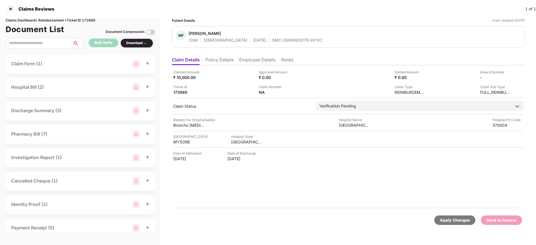
click at [272, 38] on div "GMC-26990630115-VA13C" at bounding box center [297, 39] width 50 height 5
drag, startPoint x: 254, startPoint y: 39, endPoint x: 316, endPoint y: 40, distance: 62.0
click at [316, 40] on div "MF Mirha Fathima Mujammil Child Female 27 Nov 2024 GMC-26990630115-VA13C" at bounding box center [348, 37] width 344 height 12
copy div "GMC-26990630115-VA13C"
click at [216, 62] on li "Policy Details" at bounding box center [219, 61] width 28 height 8
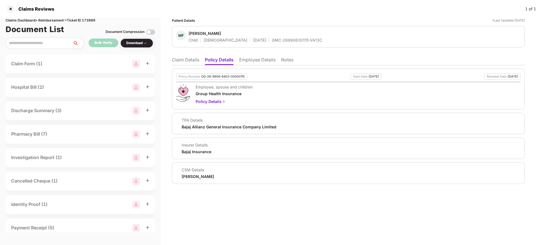
click at [176, 59] on li "Claim Details" at bounding box center [185, 61] width 27 height 8
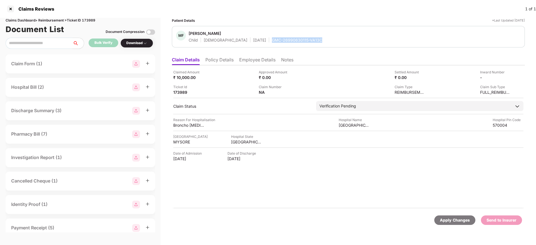
drag, startPoint x: 253, startPoint y: 41, endPoint x: 310, endPoint y: 43, distance: 57.5
click at [310, 43] on div "MF Mirha Fathima Mujammil Child Female 27 Nov 2024 GMC-26990630115-VA13C" at bounding box center [348, 36] width 353 height 21
copy div "GMC-26990630115-VA13C"
drag, startPoint x: 259, startPoint y: 59, endPoint x: 262, endPoint y: 66, distance: 7.5
click at [259, 59] on li "Employee Details" at bounding box center [257, 61] width 36 height 8
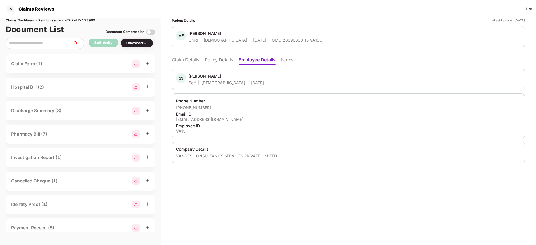
click at [212, 120] on div "sadiya.sultana@uopeople.edu" at bounding box center [348, 119] width 344 height 5
click at [213, 120] on div "sadiya.sultana@uopeople.edu" at bounding box center [348, 119] width 344 height 5
click at [214, 120] on div "sadiya.sultana@uopeople.edu" at bounding box center [348, 119] width 344 height 5
copy div "sadiya.sultana@uopeople.edu"
drag, startPoint x: 252, startPoint y: 41, endPoint x: 305, endPoint y: 44, distance: 53.7
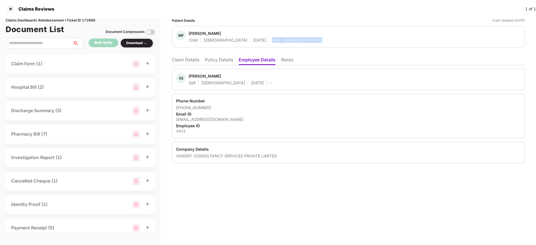
click at [305, 44] on div "MF Mirha Fathima Mujammil Child Female 27 Nov 2024 GMC-26990630115-VA13C" at bounding box center [348, 36] width 353 height 21
copy div "GMC-26990630115-VA13C"
drag, startPoint x: 183, startPoint y: 60, endPoint x: 199, endPoint y: 64, distance: 16.1
click at [183, 60] on li "Claim Details" at bounding box center [185, 61] width 27 height 8
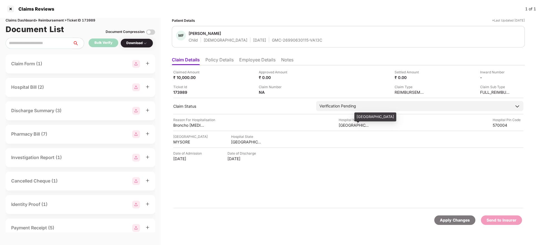
click at [351, 125] on div "JSS HOSPITAL" at bounding box center [353, 125] width 31 height 5
click at [341, 126] on div "JSS HOSPITAL" at bounding box center [353, 125] width 31 height 5
click at [341, 127] on div "JSS HOSPITAL" at bounding box center [353, 125] width 31 height 5
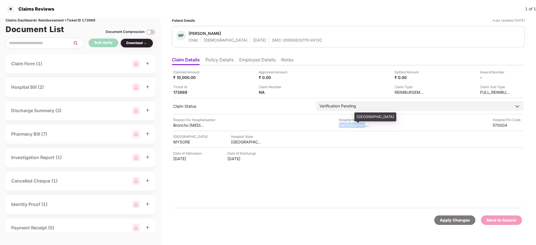
copy div "JSS HOSPITAL"
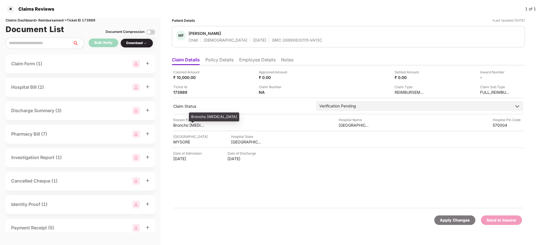
click at [181, 125] on div "Broncho Pneumonia" at bounding box center [188, 125] width 31 height 5
copy div "Broncho Pneumonia"
click at [266, 61] on li "Employee Details" at bounding box center [257, 61] width 36 height 8
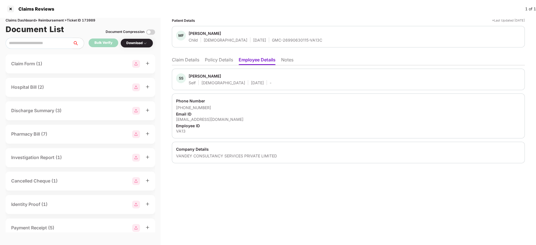
click at [212, 119] on div "[EMAIL_ADDRESS][DOMAIN_NAME]" at bounding box center [348, 119] width 344 height 5
copy div "[EMAIL_ADDRESS][DOMAIN_NAME]"
drag, startPoint x: 183, startPoint y: 107, endPoint x: 209, endPoint y: 107, distance: 26.2
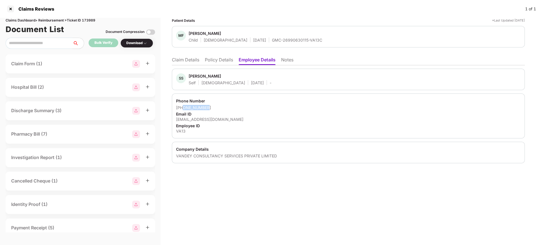
click at [209, 107] on div "+918123100178" at bounding box center [348, 107] width 344 height 5
copy div "8123100178"
drag, startPoint x: 192, startPoint y: 54, endPoint x: 192, endPoint y: 61, distance: 7.3
click at [192, 55] on ul "Claim Details Policy Details Employee Details Notes" at bounding box center [348, 59] width 353 height 11
click at [192, 61] on li "Claim Details" at bounding box center [185, 61] width 27 height 8
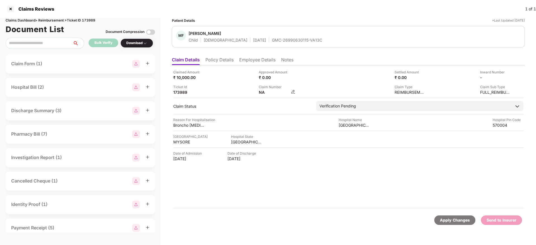
click at [293, 93] on img at bounding box center [293, 92] width 4 height 4
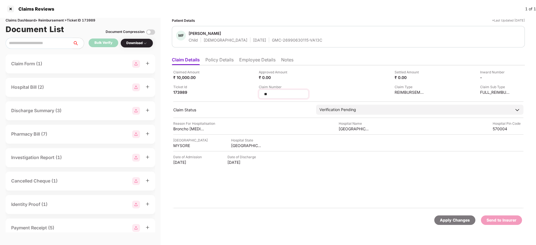
type input "*"
type input "**********"
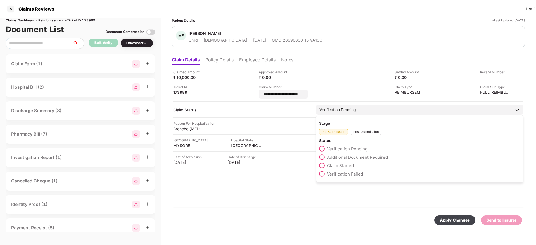
click at [367, 131] on div "Post-Submission" at bounding box center [365, 132] width 31 height 6
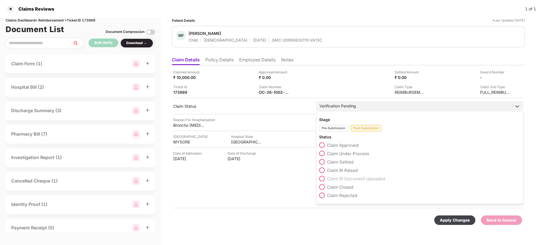
click at [326, 152] on label "Claim Under Process" at bounding box center [344, 154] width 50 height 6
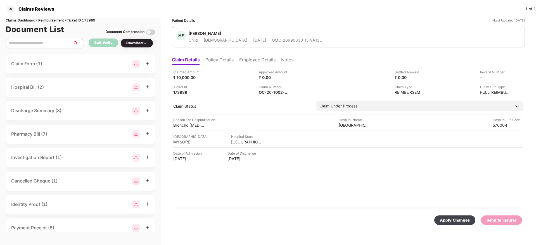
click at [450, 220] on div "Apply Changes" at bounding box center [454, 220] width 30 height 6
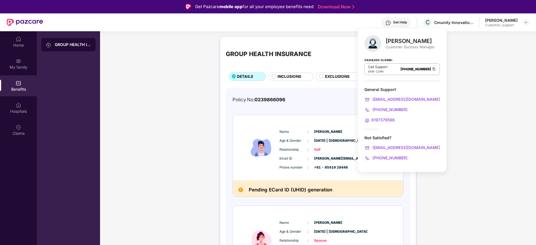
scroll to position [46, 0]
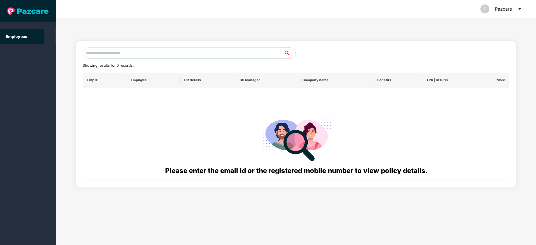
click at [123, 54] on input "text" at bounding box center [183, 52] width 201 height 11
paste input "**********"
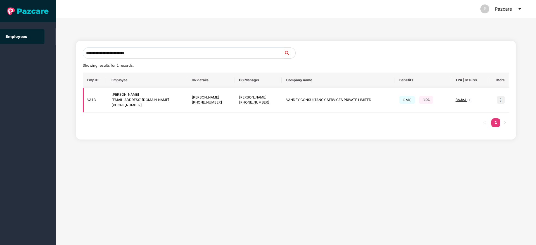
type input "**********"
click at [504, 101] on img at bounding box center [500, 100] width 8 height 8
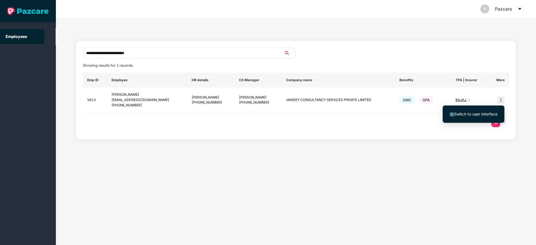
click at [475, 113] on span "Switch to user interface" at bounding box center [475, 114] width 43 height 5
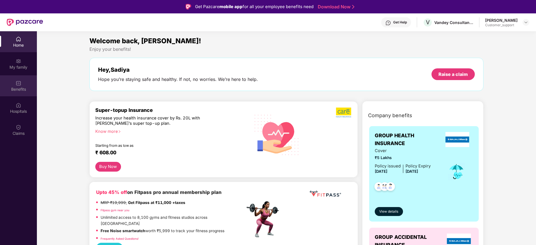
drag, startPoint x: 20, startPoint y: 90, endPoint x: 50, endPoint y: 109, distance: 36.3
click at [20, 91] on div "Benefits" at bounding box center [18, 90] width 37 height 6
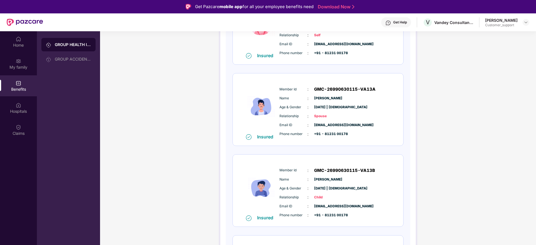
scroll to position [123, 0]
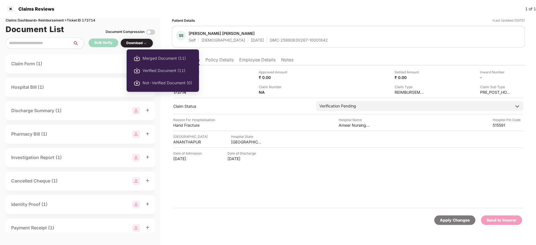
click at [138, 43] on div "Download" at bounding box center [136, 42] width 21 height 5
click at [137, 42] on div "Download" at bounding box center [136, 42] width 21 height 5
click at [149, 67] on li "Verified Document (11)" at bounding box center [162, 70] width 72 height 12
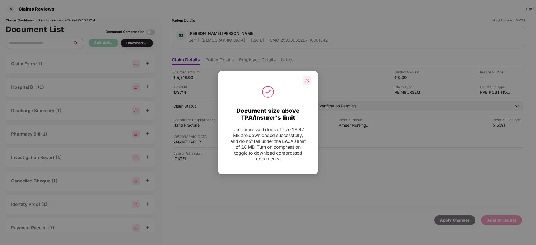
click at [307, 80] on icon "close" at bounding box center [306, 80] width 3 height 3
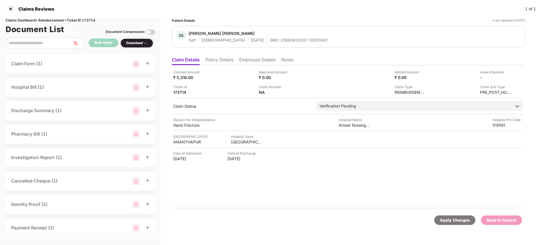
click at [247, 56] on ul "Claim Details Policy Details Employee Details Notes" at bounding box center [348, 59] width 353 height 11
click at [248, 59] on li "Employee Details" at bounding box center [257, 61] width 36 height 8
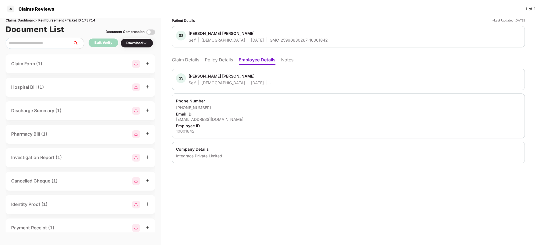
click at [182, 60] on li "Claim Details" at bounding box center [185, 61] width 27 height 8
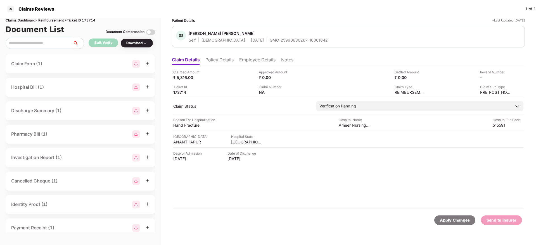
click at [261, 62] on li "Employee Details" at bounding box center [257, 61] width 36 height 8
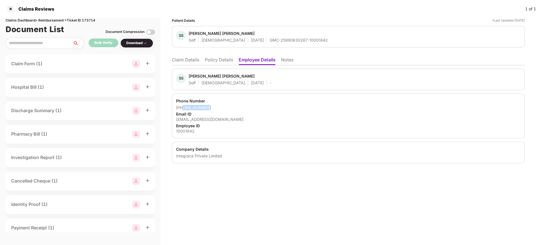
drag, startPoint x: 183, startPoint y: 107, endPoint x: 207, endPoint y: 106, distance: 24.0
click at [207, 106] on div "[PHONE_NUMBER]" at bounding box center [348, 107] width 344 height 5
copy div "6304496402"
click at [188, 63] on li "Claim Details" at bounding box center [185, 61] width 27 height 8
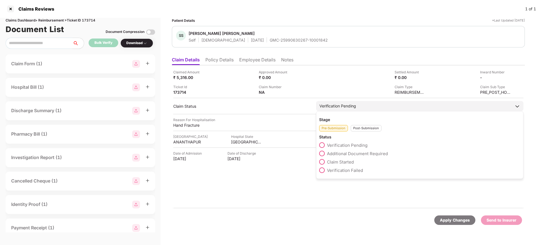
click at [322, 154] on span at bounding box center [322, 154] width 6 height 6
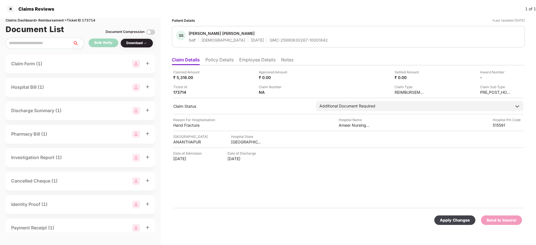
click at [455, 219] on div "Apply Changes" at bounding box center [454, 220] width 30 height 6
click at [336, 80] on div "Approved Amount ₹ 0.00" at bounding box center [299, 75] width 81 height 11
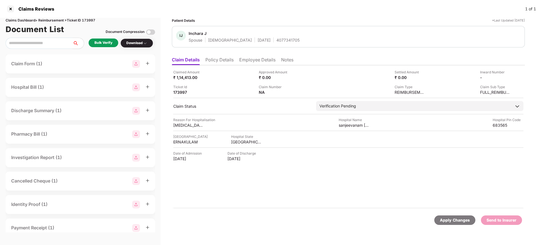
click at [211, 61] on li "Policy Details" at bounding box center [219, 61] width 28 height 8
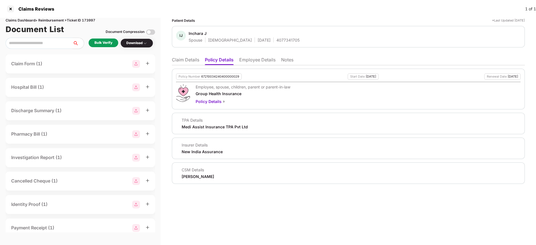
drag, startPoint x: 264, startPoint y: 61, endPoint x: 259, endPoint y: 63, distance: 5.2
click at [264, 61] on li "Employee Details" at bounding box center [257, 61] width 36 height 8
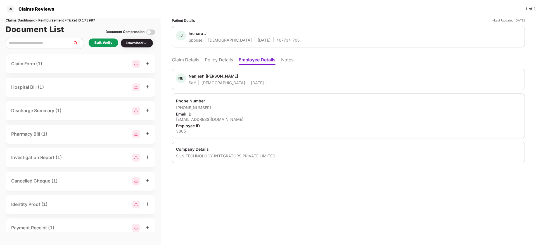
click at [217, 59] on li "Policy Details" at bounding box center [219, 61] width 28 height 8
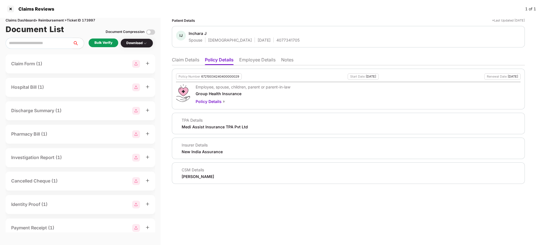
click at [252, 59] on li "Employee Details" at bounding box center [257, 61] width 36 height 8
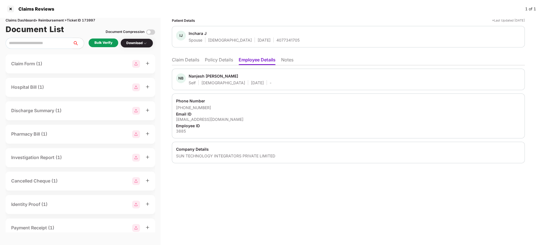
click at [227, 63] on li "Policy Details" at bounding box center [219, 61] width 28 height 8
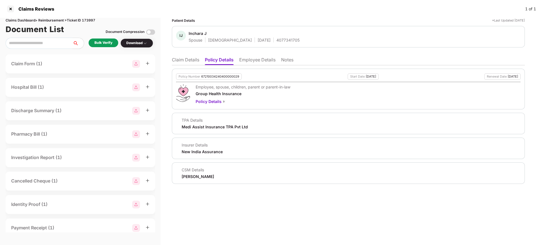
click at [184, 61] on li "Claim Details" at bounding box center [185, 61] width 27 height 8
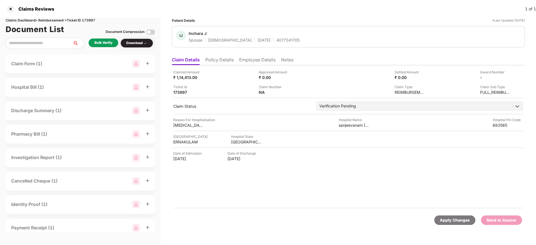
click at [223, 64] on li "Policy Details" at bounding box center [219, 61] width 28 height 8
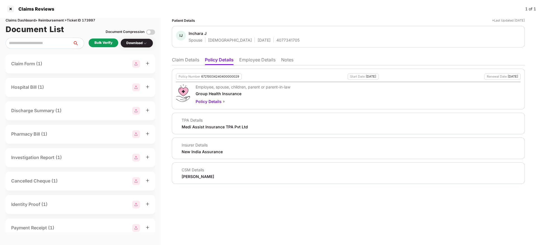
click at [268, 62] on li "Employee Details" at bounding box center [257, 61] width 36 height 8
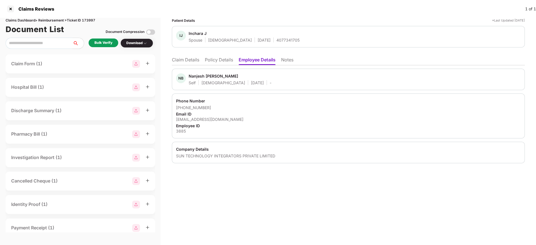
click at [220, 60] on li "Policy Details" at bounding box center [219, 61] width 28 height 8
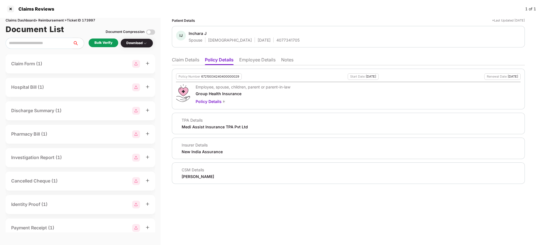
click at [185, 58] on li "Claim Details" at bounding box center [185, 61] width 27 height 8
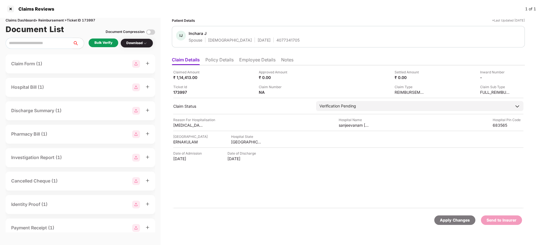
click at [223, 59] on li "Policy Details" at bounding box center [219, 61] width 28 height 8
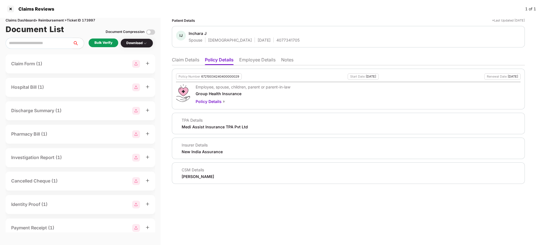
click at [186, 61] on li "Claim Details" at bounding box center [185, 61] width 27 height 8
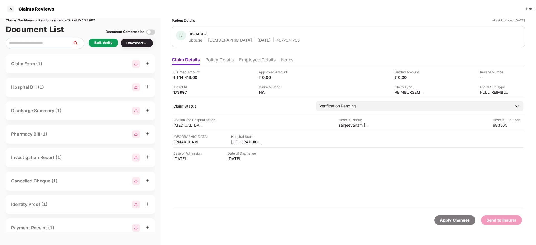
click at [104, 44] on div "Bulk Verify" at bounding box center [103, 42] width 18 height 5
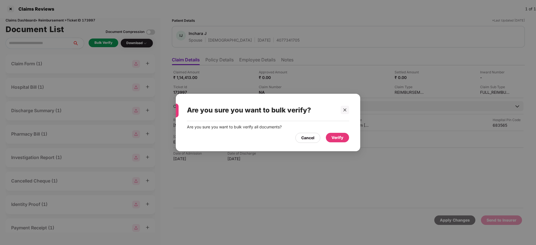
click at [339, 140] on div "Verify" at bounding box center [337, 138] width 12 height 6
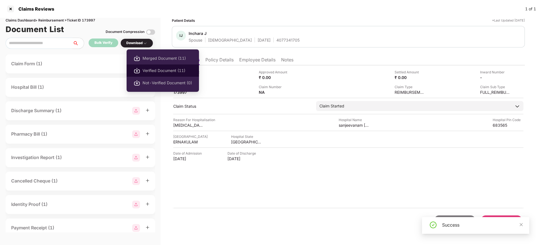
click at [145, 71] on span "Verified Document (11)" at bounding box center [166, 71] width 49 height 6
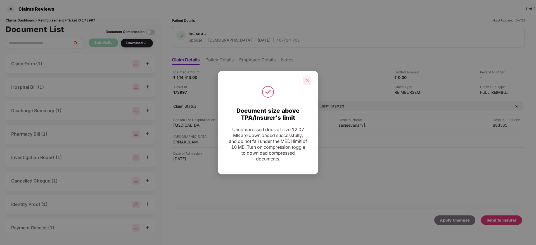
click at [310, 81] on div at bounding box center [307, 81] width 8 height 8
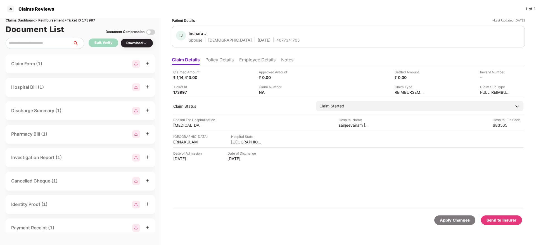
drag, startPoint x: 504, startPoint y: 221, endPoint x: 502, endPoint y: 218, distance: 3.6
click at [504, 221] on div "Send to Insurer" at bounding box center [501, 220] width 30 height 6
click at [218, 59] on li "Policy Details" at bounding box center [219, 61] width 28 height 8
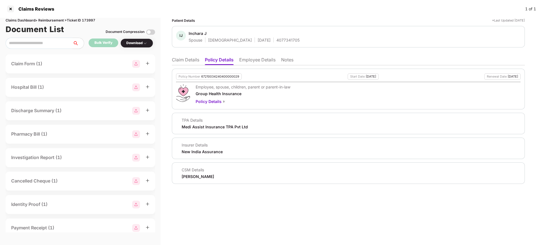
click at [253, 63] on li "Employee Details" at bounding box center [257, 61] width 36 height 8
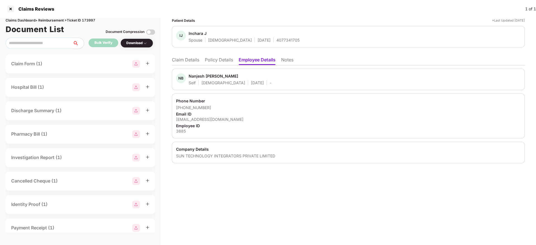
click at [223, 58] on li "Policy Details" at bounding box center [219, 61] width 28 height 8
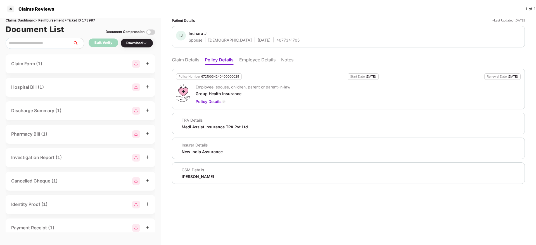
click at [180, 62] on li "Claim Details" at bounding box center [185, 61] width 27 height 8
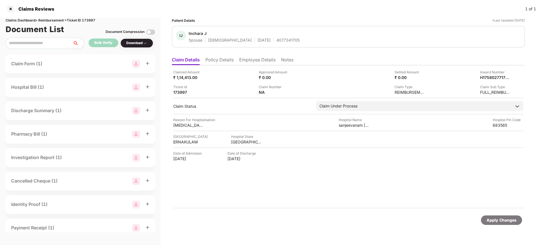
drag, startPoint x: 213, startPoint y: 63, endPoint x: 201, endPoint y: 61, distance: 11.8
click at [213, 63] on li "Policy Details" at bounding box center [219, 61] width 28 height 8
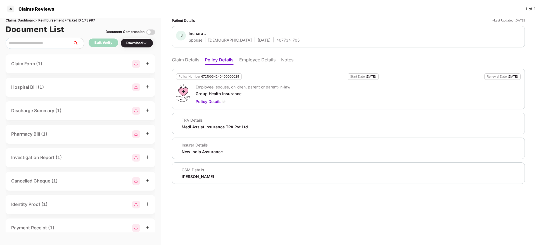
click at [187, 61] on li "Claim Details" at bounding box center [185, 61] width 27 height 8
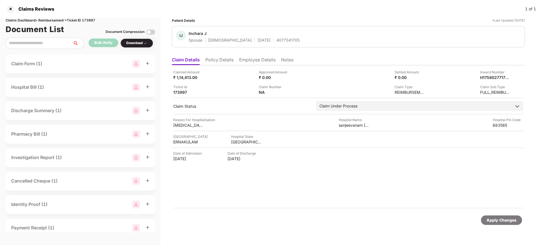
click at [218, 64] on li "Policy Details" at bounding box center [219, 61] width 28 height 8
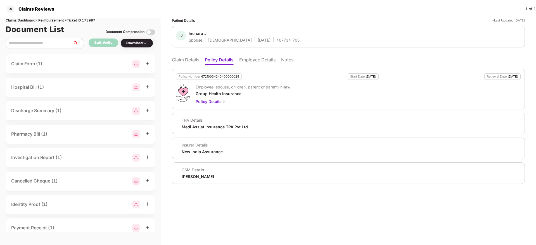
click at [250, 59] on li "Employee Details" at bounding box center [257, 61] width 36 height 8
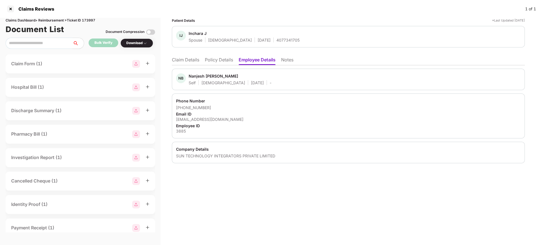
drag, startPoint x: 219, startPoint y: 65, endPoint x: 222, endPoint y: 61, distance: 5.1
click at [219, 64] on li "Policy Details" at bounding box center [219, 61] width 28 height 8
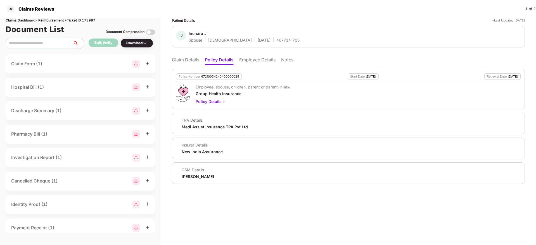
click at [182, 60] on li "Claim Details" at bounding box center [185, 61] width 27 height 8
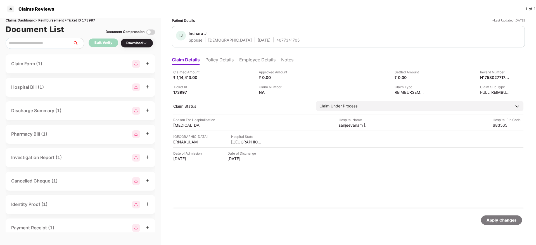
click at [276, 38] on div "4077341705" at bounding box center [287, 39] width 23 height 5
click at [276, 37] on div "4077341705" at bounding box center [287, 39] width 23 height 5
copy div "4077341705"
click at [482, 77] on div "H17580277176903885" at bounding box center [489, 77] width 31 height 5
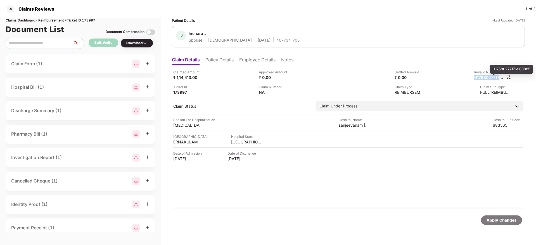
copy div "H17580277176903885"
click at [11, 11] on div at bounding box center [10, 8] width 9 height 9
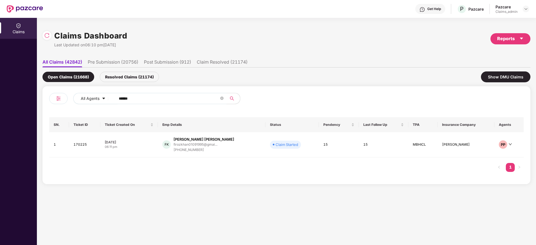
click at [119, 98] on input "******" at bounding box center [169, 98] width 100 height 8
drag, startPoint x: 119, startPoint y: 98, endPoint x: 126, endPoint y: 96, distance: 6.6
click at [121, 98] on input "******" at bounding box center [169, 98] width 100 height 8
paste input "text"
type input "******"
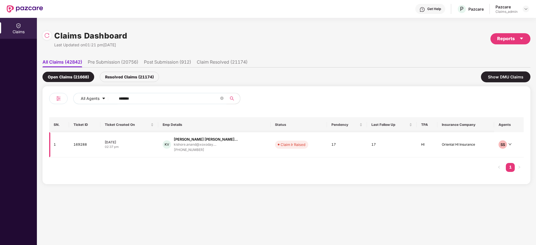
click at [146, 143] on div "29 Aug 2025" at bounding box center [129, 142] width 49 height 5
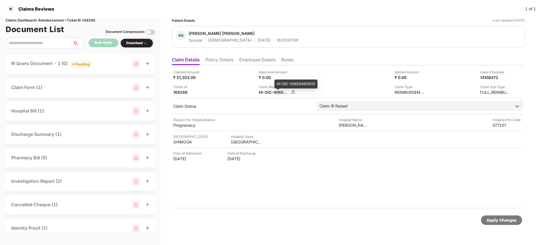
click at [261, 92] on div "HI-OIC-006584839(0)" at bounding box center [274, 92] width 31 height 5
copy div
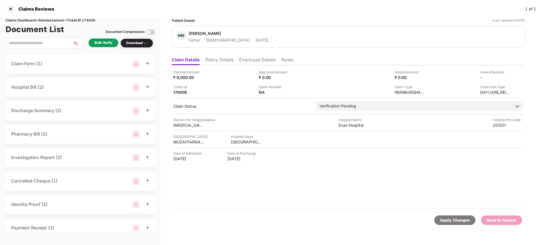
click at [226, 64] on li "Policy Details" at bounding box center [219, 61] width 28 height 8
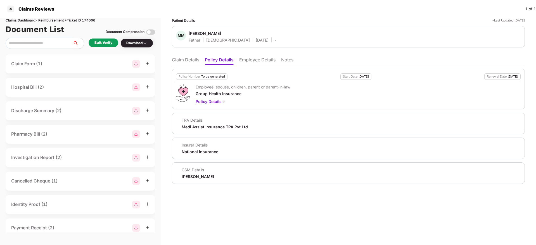
click at [267, 63] on li "Employee Details" at bounding box center [257, 61] width 36 height 8
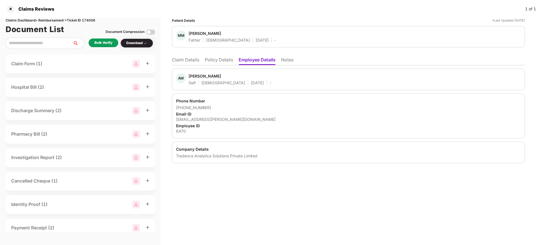
click at [221, 59] on li "Policy Details" at bounding box center [219, 61] width 28 height 8
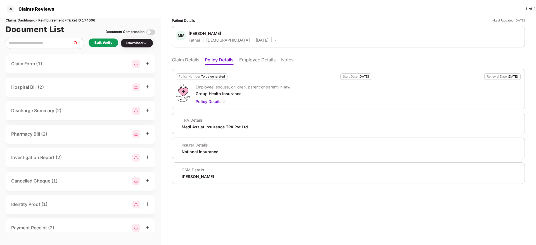
click at [189, 59] on li "Claim Details" at bounding box center [185, 61] width 27 height 8
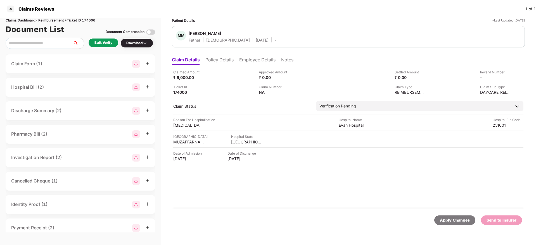
click at [214, 64] on li "Policy Details" at bounding box center [219, 61] width 28 height 8
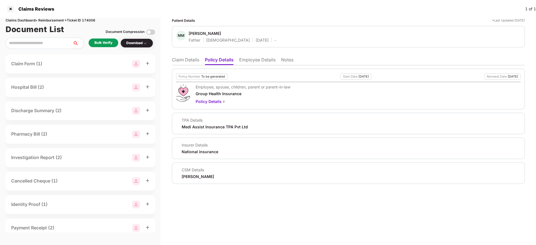
click at [183, 61] on li "Claim Details" at bounding box center [185, 61] width 27 height 8
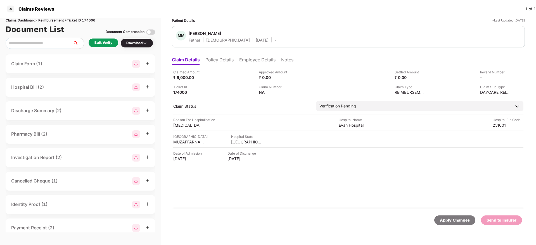
click at [212, 63] on li "Policy Details" at bounding box center [219, 61] width 28 height 8
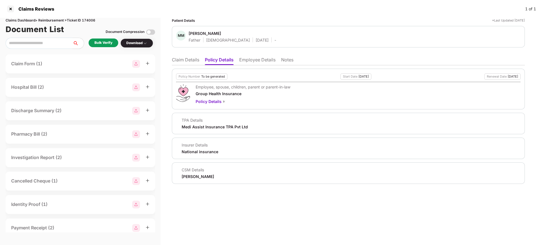
click at [268, 61] on li "Employee Details" at bounding box center [257, 61] width 36 height 8
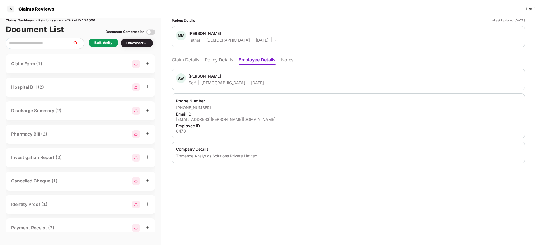
click at [214, 61] on li "Policy Details" at bounding box center [219, 61] width 28 height 8
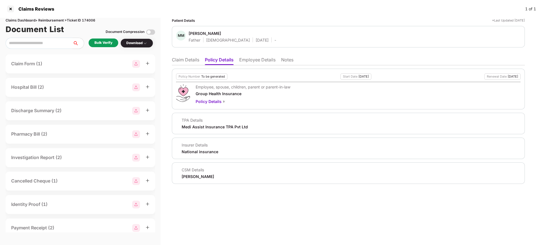
click at [179, 60] on li "Claim Details" at bounding box center [185, 61] width 27 height 8
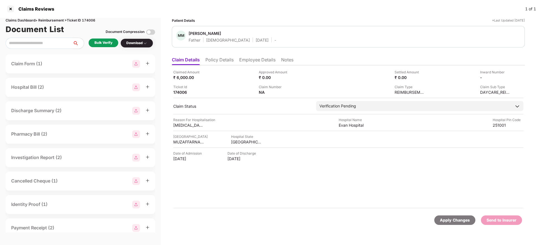
click at [230, 59] on li "Policy Details" at bounding box center [219, 61] width 28 height 8
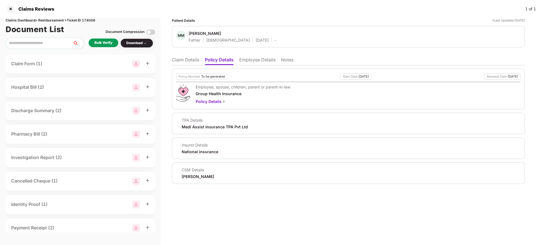
click at [255, 57] on li "Employee Details" at bounding box center [257, 61] width 36 height 8
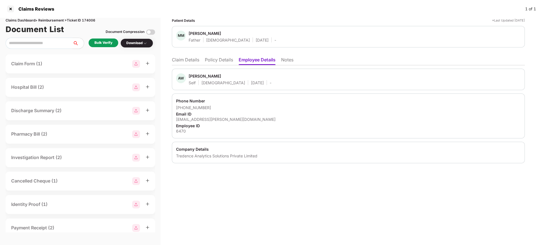
click at [200, 117] on div "[EMAIL_ADDRESS][PERSON_NAME][DOMAIN_NAME]" at bounding box center [348, 119] width 344 height 5
click at [201, 117] on div "[EMAIL_ADDRESS][PERSON_NAME][DOMAIN_NAME]" at bounding box center [348, 119] width 344 height 5
click at [200, 117] on div "[EMAIL_ADDRESS][PERSON_NAME][DOMAIN_NAME]" at bounding box center [348, 119] width 344 height 5
copy div "[EMAIL_ADDRESS][PERSON_NAME][DOMAIN_NAME]"
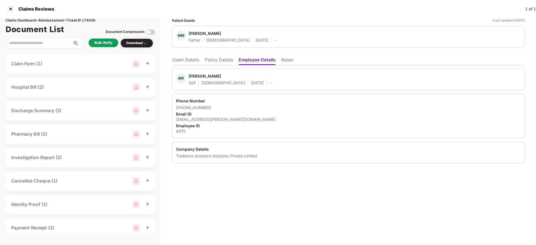
drag, startPoint x: 211, startPoint y: 61, endPoint x: 222, endPoint y: 56, distance: 12.2
click at [215, 61] on li "Policy Details" at bounding box center [219, 61] width 28 height 8
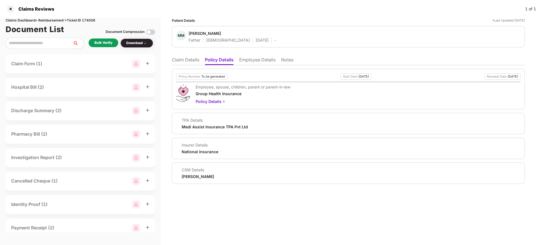
drag, startPoint x: 184, startPoint y: 61, endPoint x: 192, endPoint y: 64, distance: 8.4
click at [184, 61] on li "Claim Details" at bounding box center [185, 61] width 27 height 8
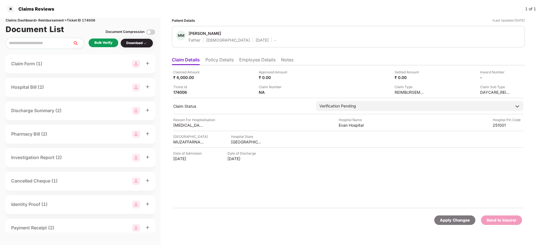
click at [215, 55] on ul "Claim Details Policy Details Employee Details Notes" at bounding box center [348, 59] width 353 height 11
click at [219, 60] on li "Policy Details" at bounding box center [219, 61] width 28 height 8
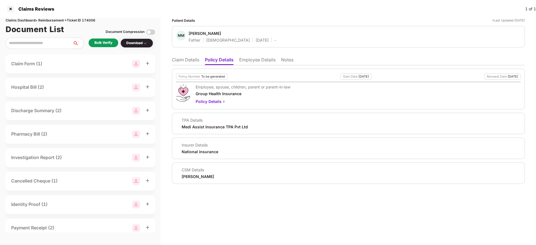
click at [264, 64] on li "Employee Details" at bounding box center [257, 61] width 36 height 8
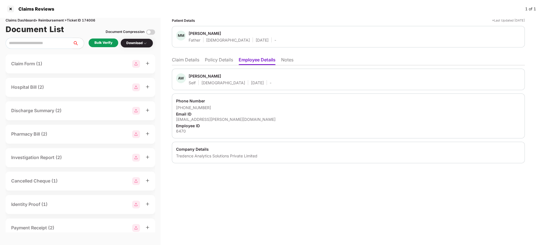
click at [214, 60] on li "Policy Details" at bounding box center [219, 61] width 28 height 8
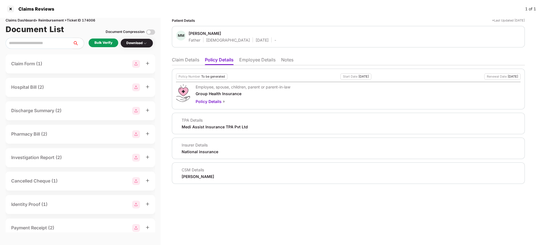
click at [180, 63] on li "Claim Details" at bounding box center [185, 61] width 27 height 8
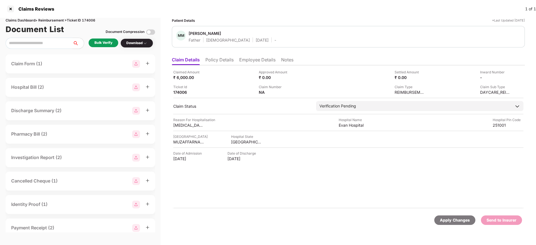
click at [232, 58] on li "Policy Details" at bounding box center [219, 61] width 28 height 8
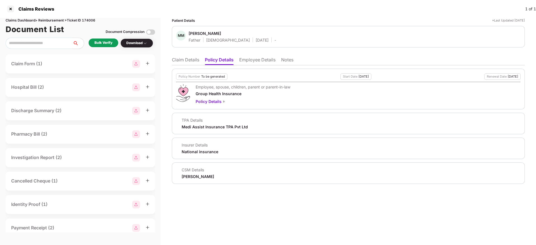
click at [188, 59] on li "Claim Details" at bounding box center [185, 61] width 27 height 8
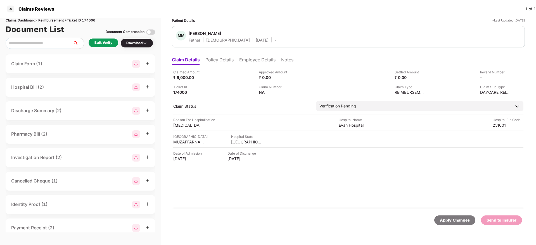
click at [216, 59] on li "Policy Details" at bounding box center [219, 61] width 28 height 8
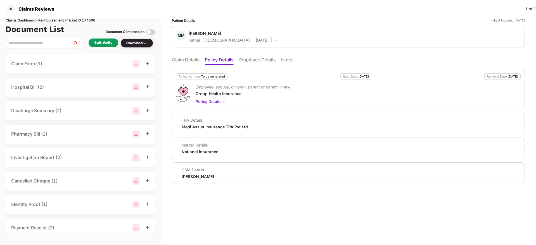
click at [259, 61] on li "Employee Details" at bounding box center [257, 61] width 36 height 8
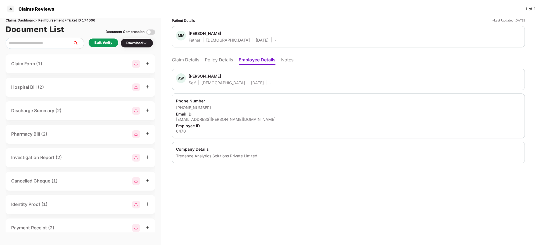
click at [228, 61] on li "Policy Details" at bounding box center [219, 61] width 28 height 8
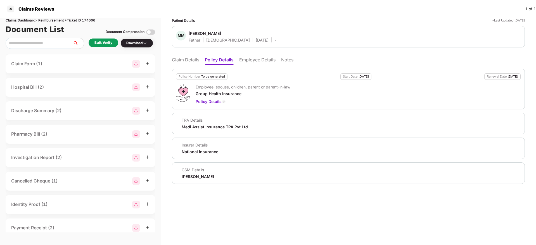
click at [177, 61] on li "Claim Details" at bounding box center [185, 61] width 27 height 8
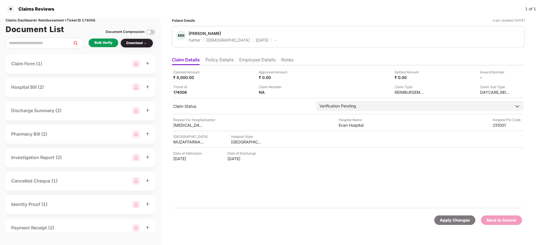
click at [219, 61] on li "Policy Details" at bounding box center [219, 61] width 28 height 8
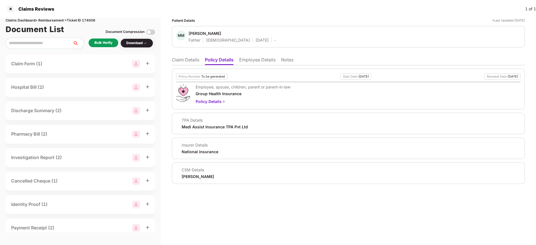
click at [272, 63] on li "Employee Details" at bounding box center [257, 61] width 36 height 8
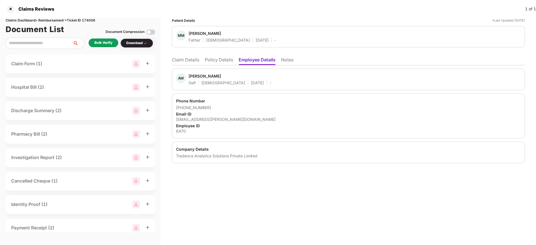
click at [221, 63] on li "Policy Details" at bounding box center [219, 61] width 28 height 8
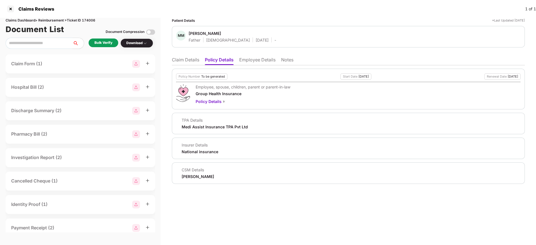
click at [181, 62] on li "Claim Details" at bounding box center [185, 61] width 27 height 8
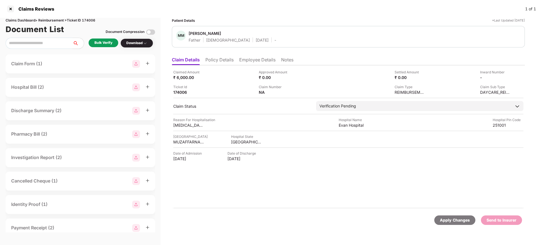
click at [211, 58] on li "Policy Details" at bounding box center [219, 61] width 28 height 8
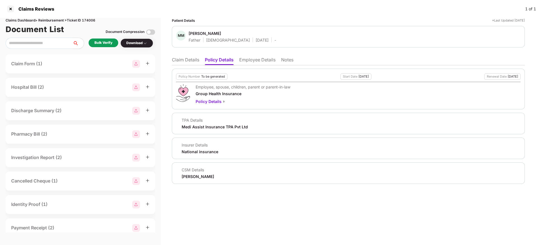
click at [186, 59] on li "Claim Details" at bounding box center [185, 61] width 27 height 8
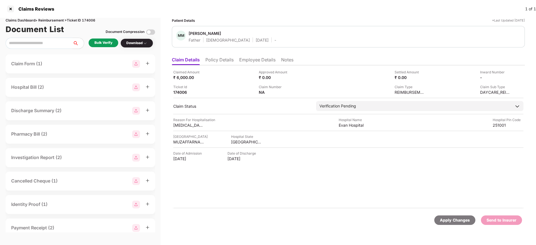
click at [113, 44] on div "Bulk Verify" at bounding box center [104, 43] width 30 height 9
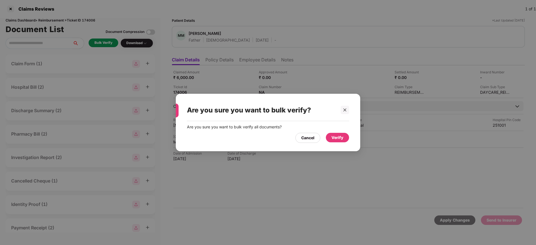
drag, startPoint x: 341, startPoint y: 138, endPoint x: 316, endPoint y: 160, distance: 33.6
click at [341, 139] on div "Verify" at bounding box center [337, 138] width 12 height 6
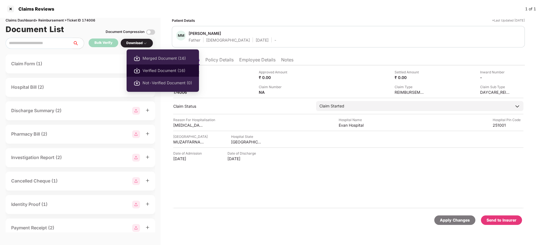
click at [157, 69] on span "Verified Document (16)" at bounding box center [166, 71] width 49 height 6
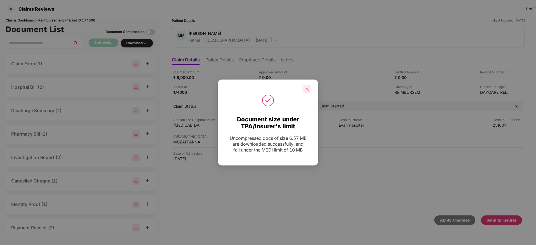
click at [306, 90] on icon "close" at bounding box center [307, 89] width 4 height 4
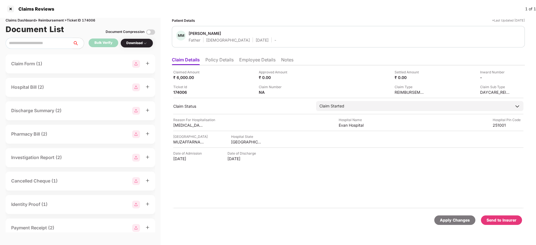
click at [224, 63] on li "Policy Details" at bounding box center [219, 61] width 28 height 8
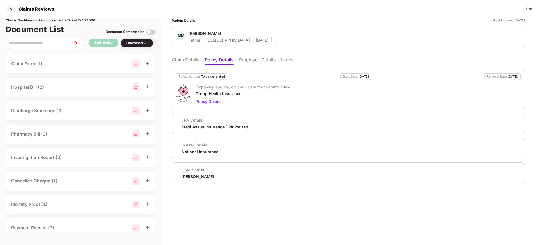
click at [187, 60] on li "Claim Details" at bounding box center [185, 61] width 27 height 8
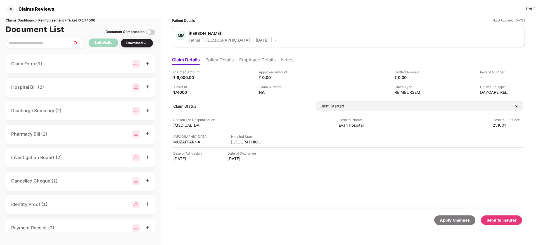
click at [265, 61] on li "Employee Details" at bounding box center [257, 61] width 36 height 8
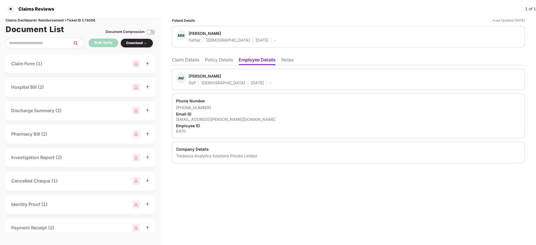
click at [193, 121] on div "[EMAIL_ADDRESS][PERSON_NAME][DOMAIN_NAME]" at bounding box center [348, 119] width 344 height 5
copy div "[EMAIL_ADDRESS][PERSON_NAME][DOMAIN_NAME]"
drag, startPoint x: 194, startPoint y: 57, endPoint x: 199, endPoint y: 63, distance: 7.4
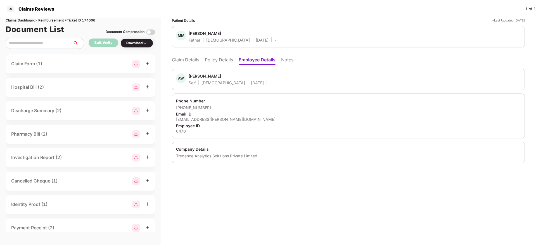
click at [194, 59] on li "Claim Details" at bounding box center [185, 61] width 27 height 8
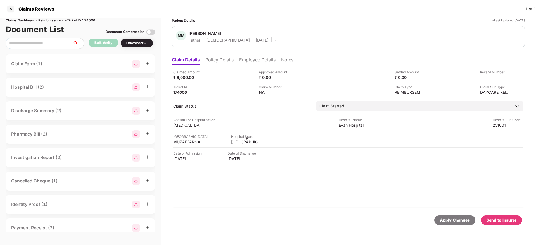
drag, startPoint x: 172, startPoint y: 159, endPoint x: 200, endPoint y: 161, distance: 27.5
click at [200, 161] on div "Claimed Amount ₹ 6,000.00 Approved Amount ₹ 0.00 Settled Amount ₹ 0.00 Inward N…" at bounding box center [348, 136] width 353 height 143
copy div "06 May 2025"
click at [257, 55] on ul "Claim Details Policy Details Employee Details Notes" at bounding box center [348, 59] width 353 height 11
click at [257, 63] on li "Employee Details" at bounding box center [257, 61] width 36 height 8
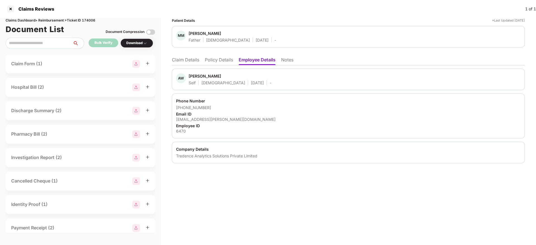
scroll to position [80, 0]
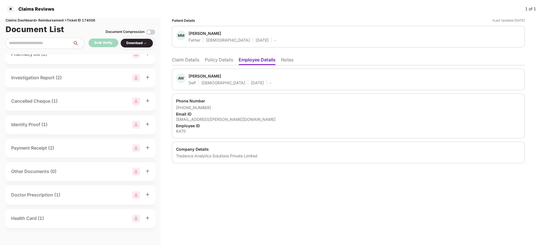
click at [50, 215] on div "Health Card (1)" at bounding box center [80, 219] width 138 height 8
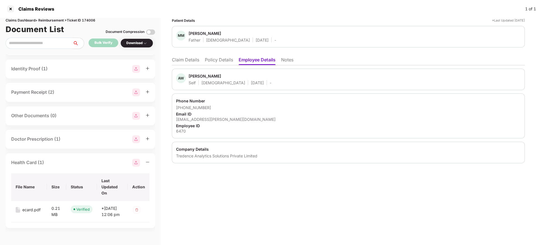
scroll to position [142, 0]
click at [27, 207] on div "ecard.pdf" at bounding box center [31, 210] width 18 height 6
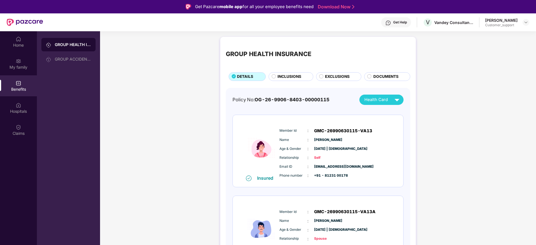
scroll to position [123, 0]
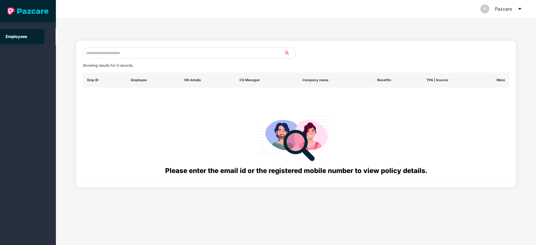
click at [131, 49] on input "text" at bounding box center [183, 52] width 201 height 11
paste input "**********"
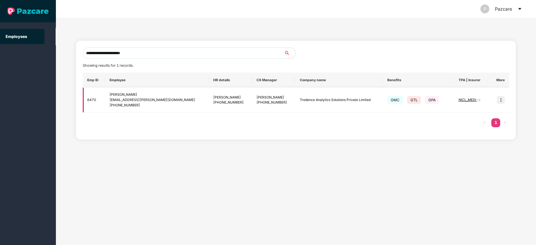
type input "**********"
click at [500, 98] on img at bounding box center [500, 100] width 8 height 8
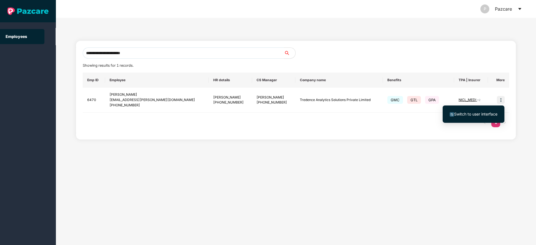
click at [475, 115] on span "Switch to user interface" at bounding box center [475, 114] width 43 height 5
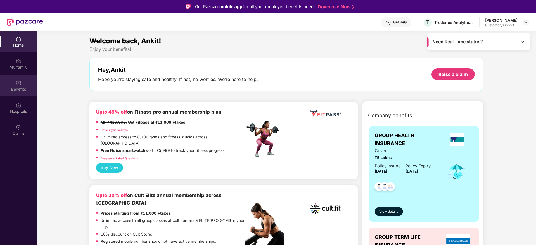
click at [26, 88] on div "Benefits" at bounding box center [18, 90] width 37 height 6
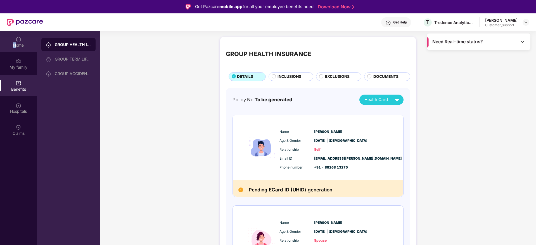
click at [15, 42] on div "Home" at bounding box center [18, 41] width 37 height 21
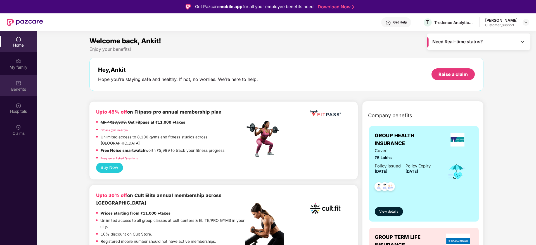
click at [18, 87] on div "Benefits" at bounding box center [18, 90] width 37 height 6
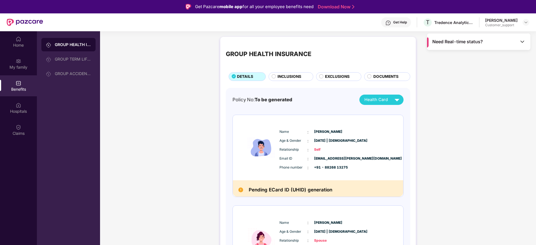
click at [404, 22] on div "Get Help" at bounding box center [400, 22] width 14 height 4
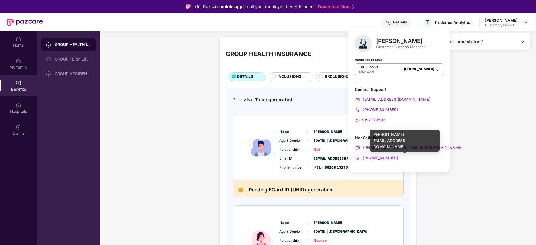
click at [392, 138] on div "[PERSON_NAME][EMAIL_ADDRESS][DOMAIN_NAME]" at bounding box center [404, 141] width 70 height 22
click at [394, 135] on div "[PERSON_NAME][EMAIL_ADDRESS][DOMAIN_NAME]" at bounding box center [404, 141] width 70 height 22
copy div "[PERSON_NAME][EMAIL_ADDRESS][DOMAIN_NAME]"
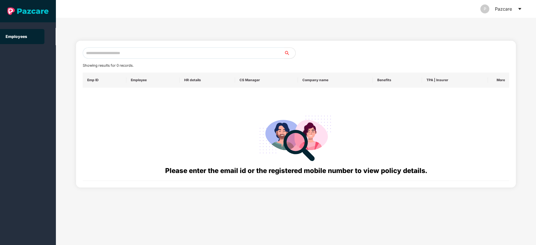
click at [120, 53] on input "text" at bounding box center [183, 52] width 201 height 11
paste input "**********"
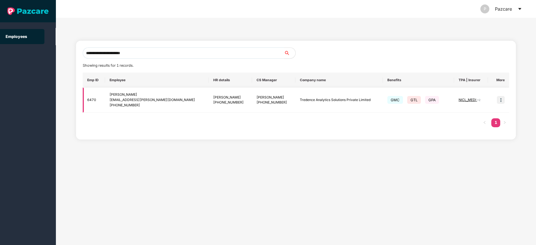
type input "**********"
click at [498, 99] on img at bounding box center [500, 100] width 8 height 8
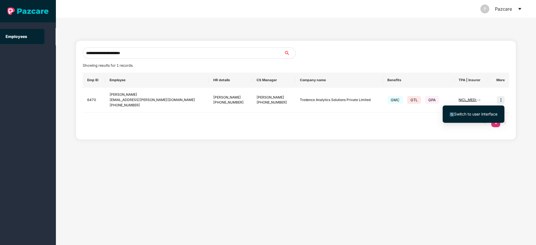
click at [482, 112] on span "Switch to user interface" at bounding box center [475, 114] width 43 height 5
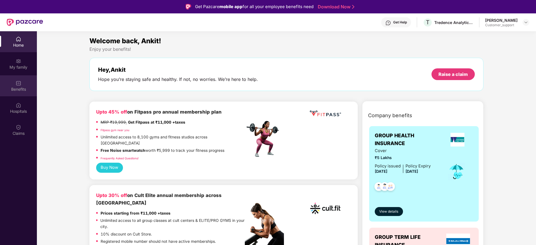
click at [15, 87] on div "Benefits" at bounding box center [18, 90] width 37 height 6
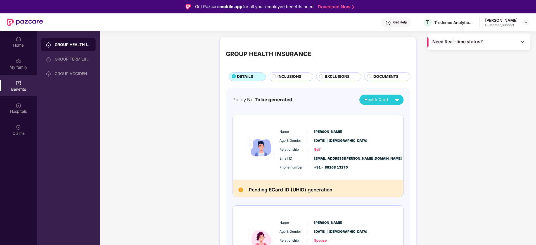
click at [397, 22] on div "Get Help" at bounding box center [400, 22] width 14 height 4
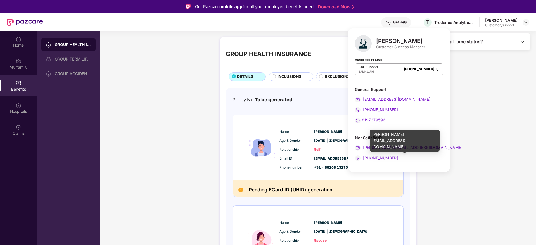
click at [391, 136] on div "[PERSON_NAME][EMAIL_ADDRESS][DOMAIN_NAME]" at bounding box center [404, 141] width 70 height 22
drag, startPoint x: 391, startPoint y: 136, endPoint x: 384, endPoint y: 123, distance: 14.6
click at [390, 135] on div "ronak.majalkar@pazcare.com" at bounding box center [404, 141] width 70 height 22
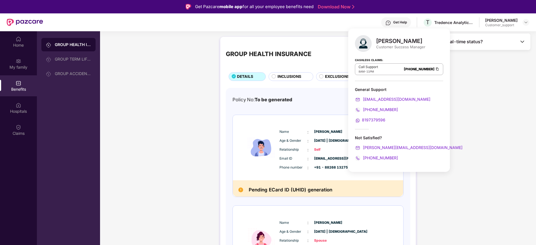
copy div "ronak.majalkar@pazcare.com"
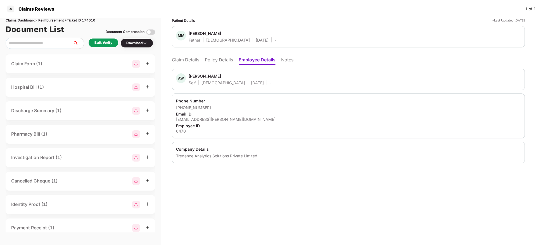
click at [223, 58] on li "Policy Details" at bounding box center [219, 61] width 28 height 8
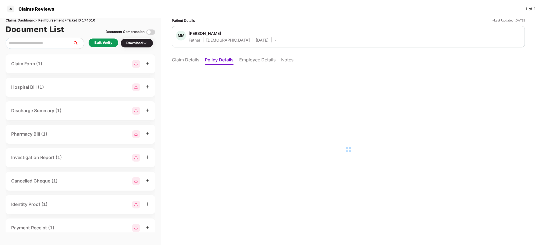
drag, startPoint x: 184, startPoint y: 61, endPoint x: 193, endPoint y: 65, distance: 9.5
click at [184, 61] on li "Claim Details" at bounding box center [185, 61] width 27 height 8
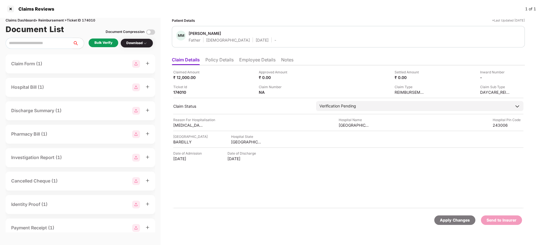
click at [210, 59] on li "Policy Details" at bounding box center [219, 61] width 28 height 8
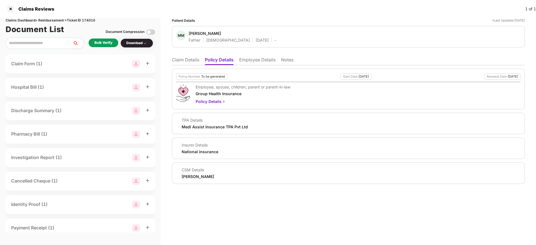
click at [266, 63] on li "Employee Details" at bounding box center [257, 61] width 36 height 8
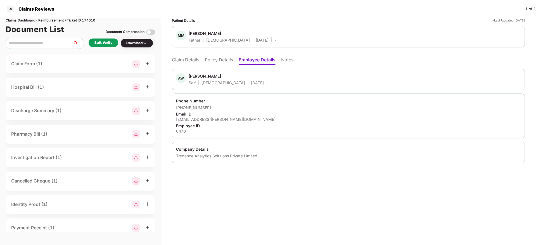
click at [211, 62] on li "Policy Details" at bounding box center [219, 61] width 28 height 8
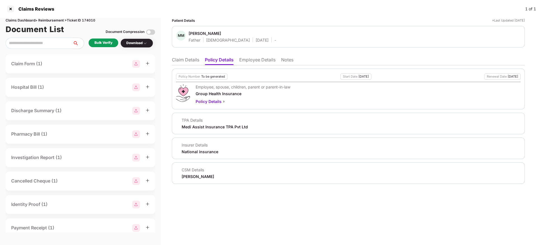
click at [183, 65] on li "Claim Details" at bounding box center [185, 61] width 27 height 8
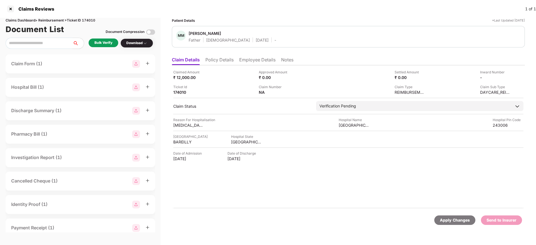
click at [217, 61] on li "Policy Details" at bounding box center [219, 61] width 28 height 8
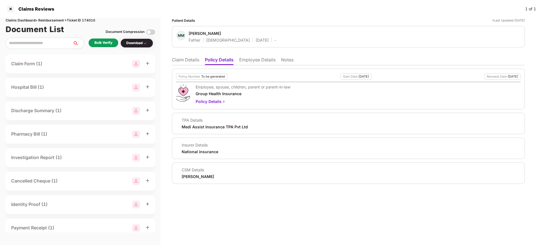
click at [186, 59] on li "Claim Details" at bounding box center [185, 61] width 27 height 8
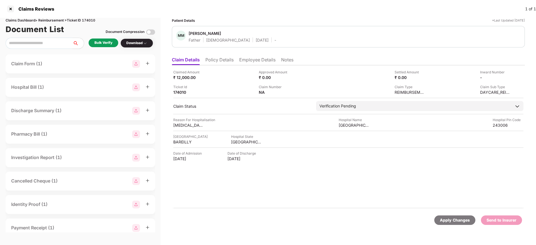
click at [219, 59] on li "Policy Details" at bounding box center [219, 61] width 28 height 8
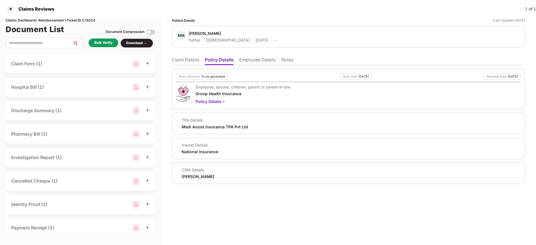
click at [251, 62] on li "Employee Details" at bounding box center [257, 61] width 36 height 8
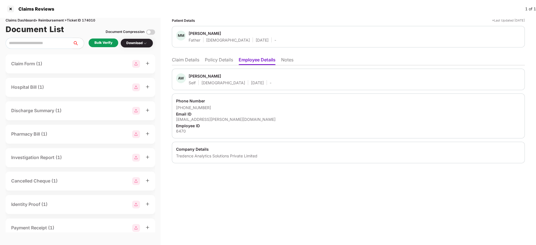
click at [216, 63] on li "Policy Details" at bounding box center [219, 61] width 28 height 8
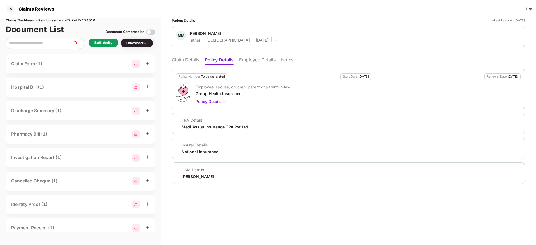
click at [191, 63] on li "Claim Details" at bounding box center [185, 61] width 27 height 8
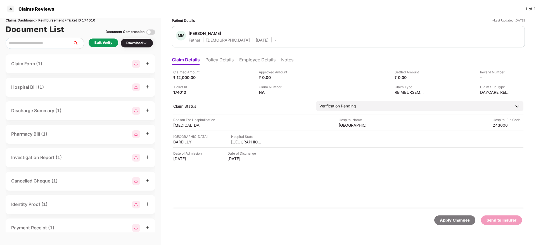
click at [257, 59] on li "Employee Details" at bounding box center [257, 61] width 36 height 8
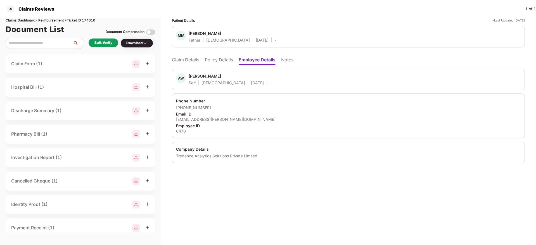
click at [218, 117] on div "[EMAIL_ADDRESS][PERSON_NAME][DOMAIN_NAME]" at bounding box center [348, 119] width 344 height 5
copy div "[EMAIL_ADDRESS][PERSON_NAME][DOMAIN_NAME]"
drag, startPoint x: 251, startPoint y: 133, endPoint x: 250, endPoint y: 126, distance: 6.8
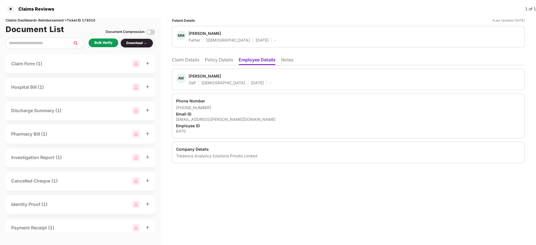
click at [251, 131] on div "6470" at bounding box center [348, 130] width 344 height 5
click at [225, 56] on ul "Claim Details Policy Details Employee Details Notes" at bounding box center [348, 59] width 353 height 11
click at [229, 60] on li "Policy Details" at bounding box center [219, 61] width 28 height 8
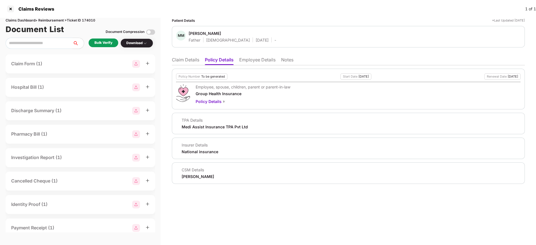
click at [187, 63] on li "Claim Details" at bounding box center [185, 61] width 27 height 8
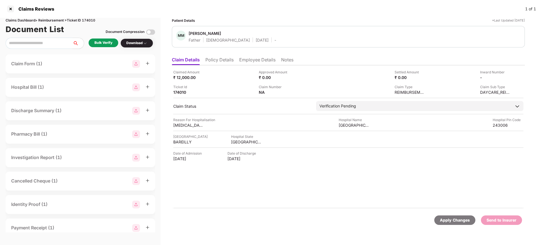
click at [223, 60] on li "Policy Details" at bounding box center [219, 61] width 28 height 8
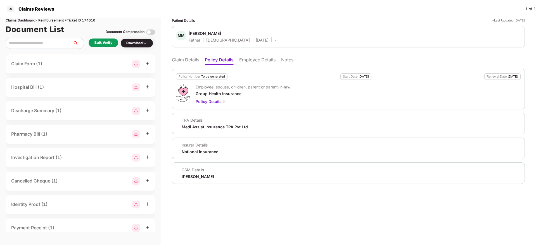
click at [181, 59] on li "Claim Details" at bounding box center [185, 61] width 27 height 8
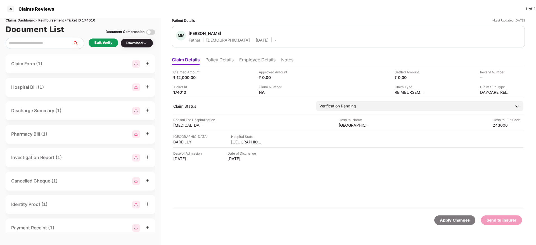
click at [104, 39] on div "Bulk Verify" at bounding box center [104, 43] width 30 height 9
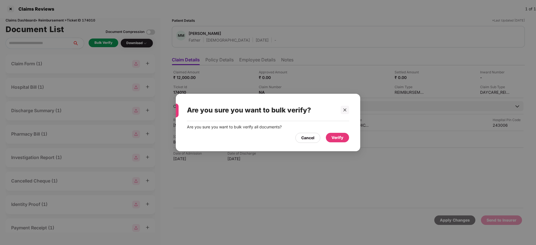
click at [337, 135] on div "Verify" at bounding box center [337, 138] width 12 height 6
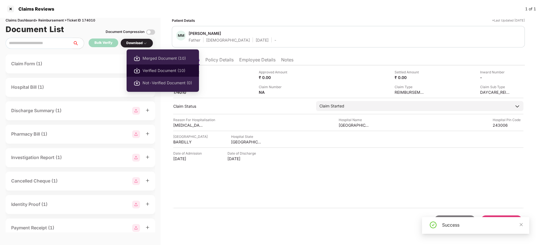
click at [151, 73] on span "Verified Document (10)" at bounding box center [166, 71] width 49 height 6
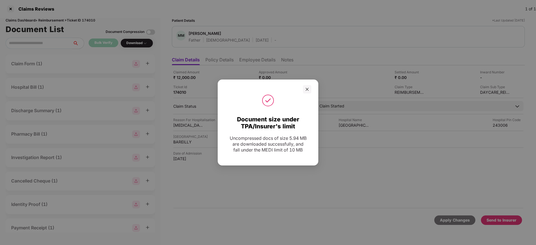
click at [216, 61] on div "Document size under TPA/Insurer's limit Uncompressed docs of size 5.94 MB are d…" at bounding box center [268, 122] width 536 height 245
drag, startPoint x: 308, startPoint y: 91, endPoint x: 250, endPoint y: 75, distance: 59.9
click at [308, 90] on icon "close" at bounding box center [307, 89] width 4 height 4
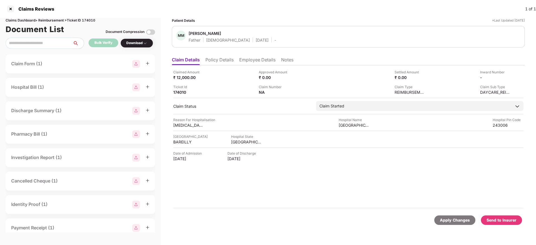
click at [226, 64] on li "Policy Details" at bounding box center [219, 61] width 28 height 8
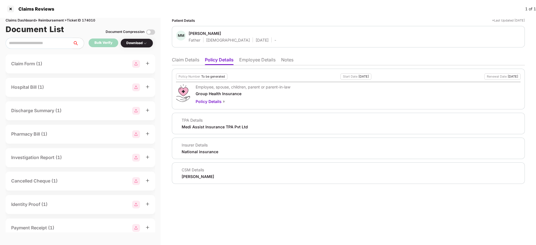
click at [187, 60] on li "Claim Details" at bounding box center [185, 61] width 27 height 8
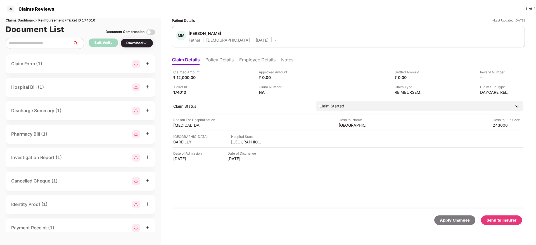
click at [220, 56] on ul "Claim Details Policy Details Employee Details Notes" at bounding box center [348, 59] width 353 height 11
click at [222, 63] on li "Policy Details" at bounding box center [219, 61] width 28 height 8
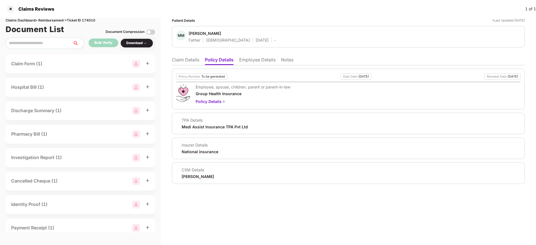
click at [189, 63] on li "Claim Details" at bounding box center [185, 61] width 27 height 8
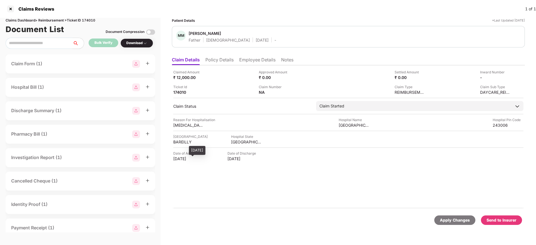
drag, startPoint x: 174, startPoint y: 160, endPoint x: 199, endPoint y: 161, distance: 24.9
click at [199, 161] on div "[DATE]" at bounding box center [188, 158] width 31 height 5
copy div "[DATE]"
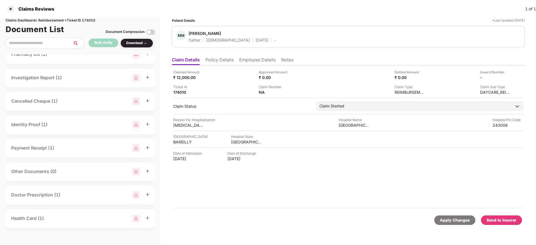
click at [52, 218] on div "Health Card (1)" at bounding box center [80, 219] width 138 height 8
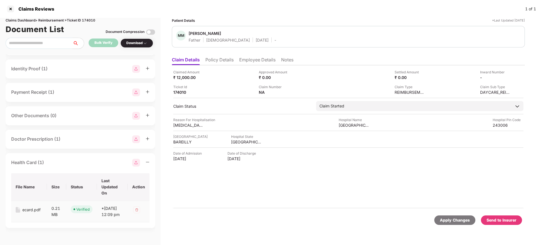
click at [25, 207] on div "ecard.pdf" at bounding box center [31, 210] width 18 height 6
drag, startPoint x: 262, startPoint y: 62, endPoint x: 267, endPoint y: 66, distance: 5.9
click at [263, 63] on li "Employee Details" at bounding box center [257, 61] width 36 height 8
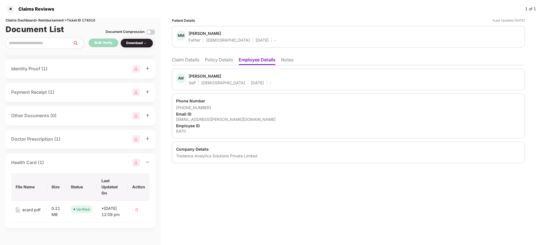
click at [223, 62] on li "Policy Details" at bounding box center [219, 61] width 28 height 8
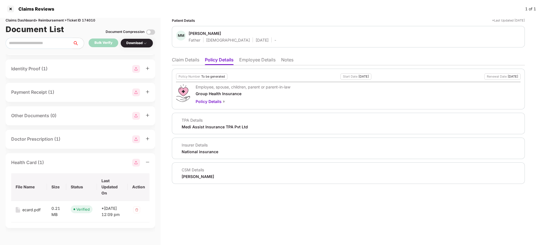
drag, startPoint x: 184, startPoint y: 62, endPoint x: 189, endPoint y: 64, distance: 6.0
click at [186, 63] on li "Claim Details" at bounding box center [185, 61] width 27 height 8
